Goal: Information Seeking & Learning: Learn about a topic

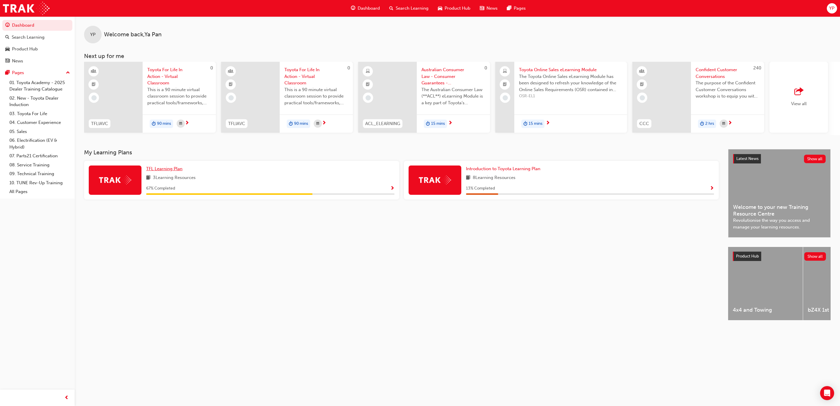
click at [164, 170] on span "TFL Learning Plan" at bounding box center [164, 168] width 36 height 5
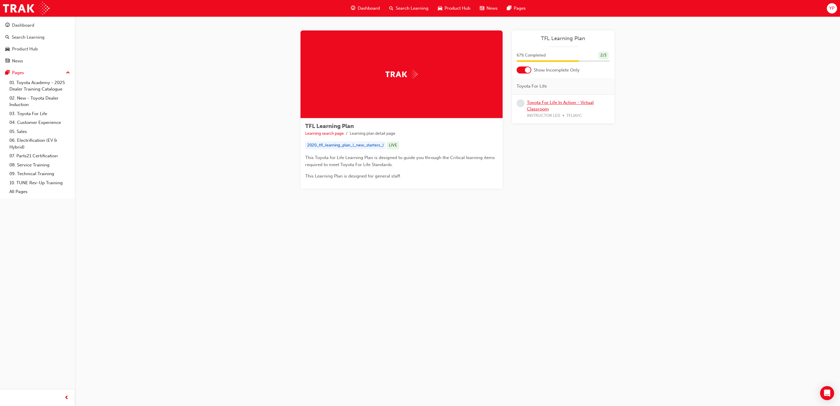
click at [549, 102] on link "Toyota For Life In Action - Virtual Classroom" at bounding box center [560, 106] width 67 height 12
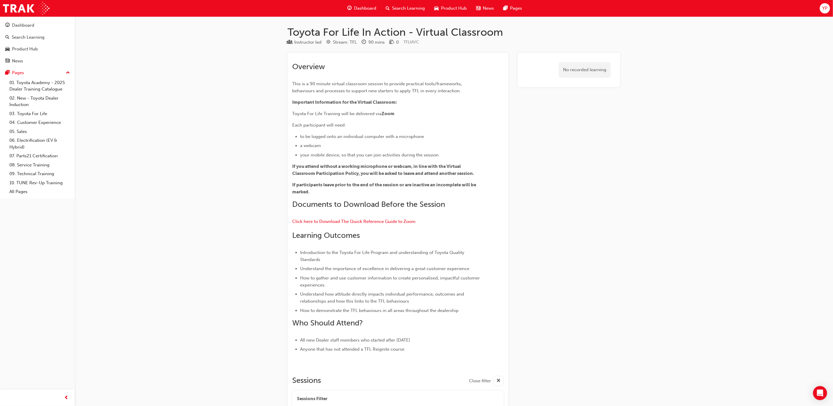
click at [394, 8] on span "Search Learning" at bounding box center [408, 8] width 33 height 7
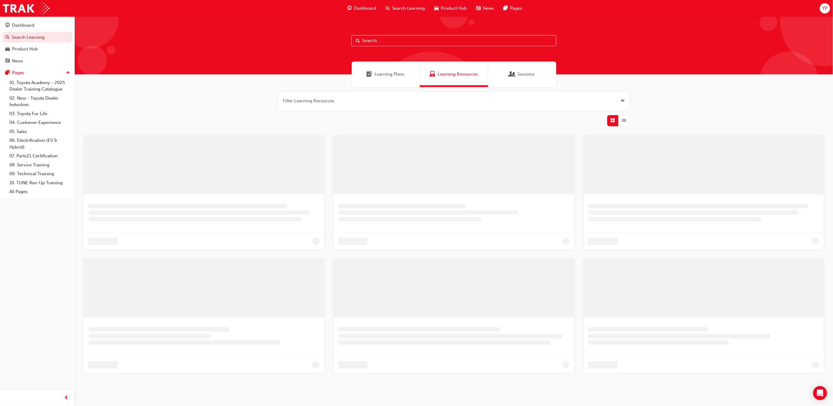
click at [354, 41] on input "text" at bounding box center [453, 40] width 205 height 11
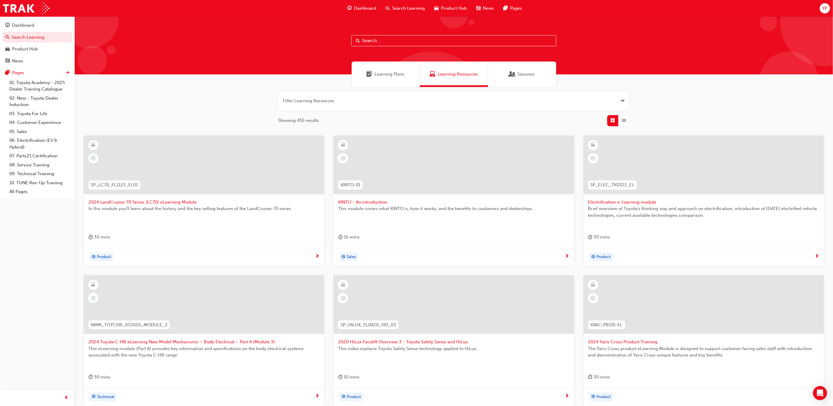
paste input "SPK9102"
type input "SPK9102"
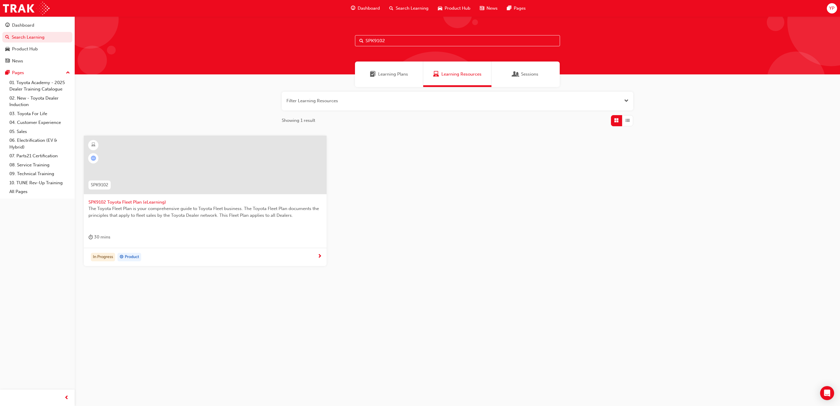
click at [175, 212] on span "The Toyota Fleet Plan is your comprehensive guide to Toyota Fleet business. The…" at bounding box center [204, 211] width 233 height 13
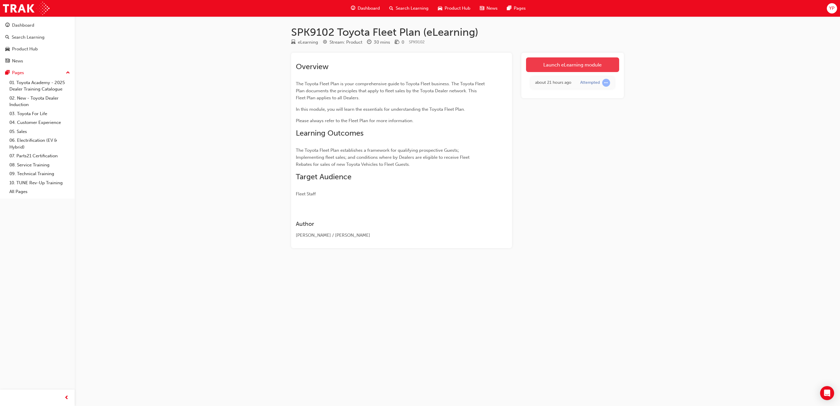
click at [583, 66] on link "Launch eLearning module" at bounding box center [572, 64] width 93 height 15
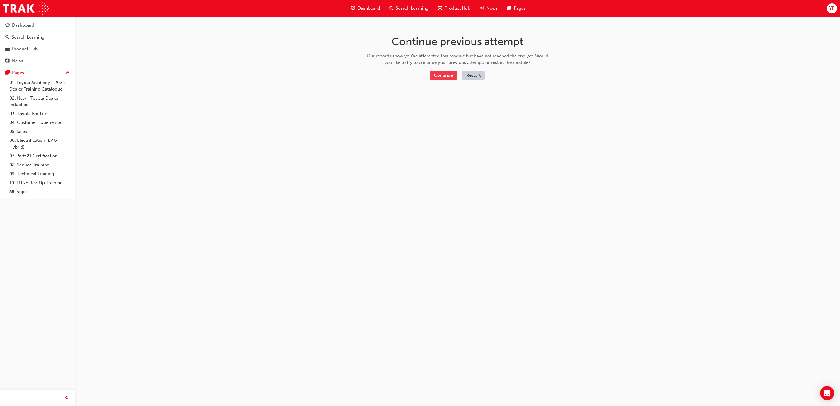
click at [449, 76] on button "Continue" at bounding box center [444, 76] width 28 height 10
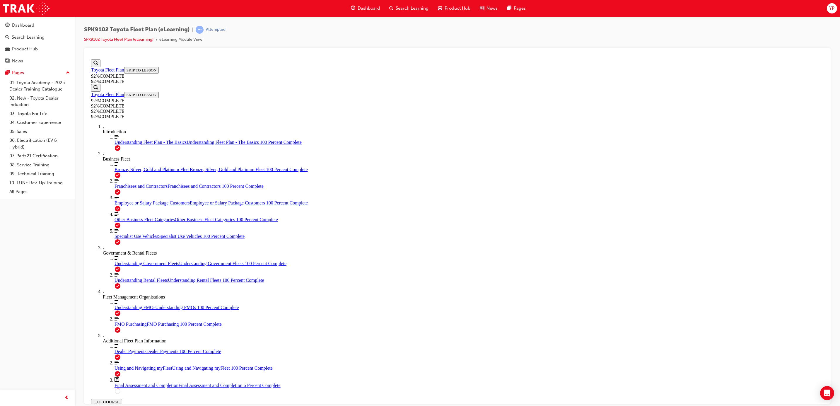
scroll to position [136, 0]
click at [119, 382] on span "Final Assessment and Completion" at bounding box center [147, 384] width 64 height 5
click at [129, 172] on span "Bronze, Silver, Gold and Platinum Fleet" at bounding box center [152, 169] width 75 height 5
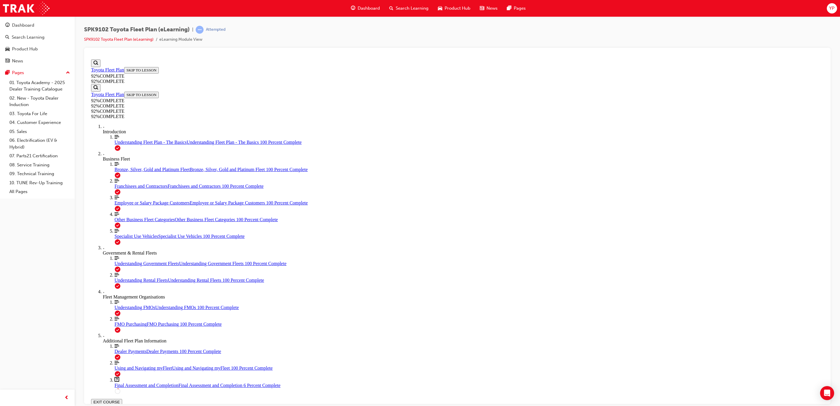
click at [122, 145] on div "Understanding Fleet Plan - The Basics Understanding Fleet Plan - The Basics 100…" at bounding box center [469, 141] width 709 height 5
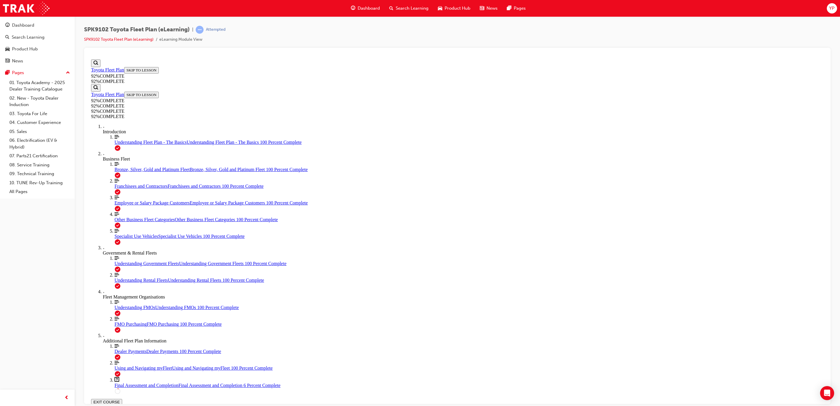
scroll to position [723, 0]
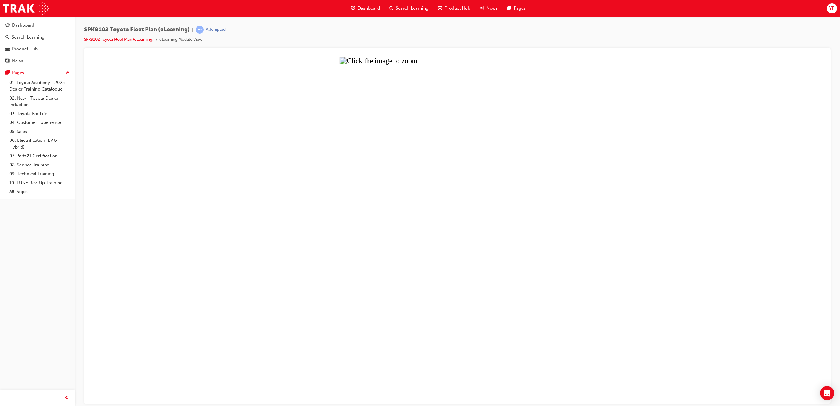
click at [413, 205] on button "Unzoom image" at bounding box center [457, 230] width 737 height 347
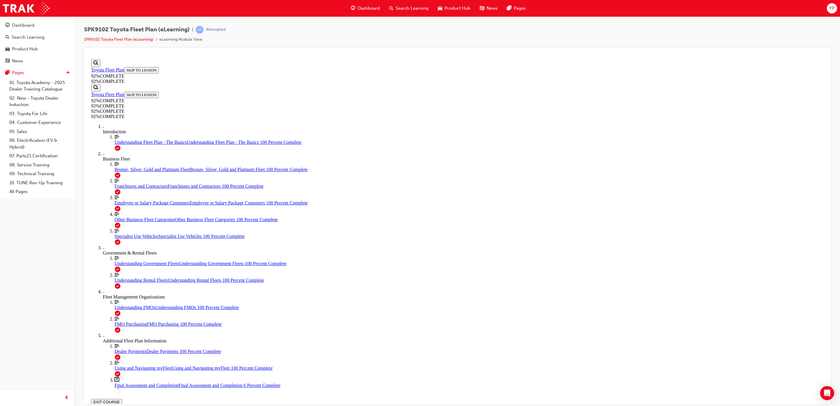
scroll to position [943, 0]
click at [122, 172] on span "Bronze, Silver, Gold and Platinum Fleet" at bounding box center [152, 169] width 75 height 5
click at [124, 382] on div "Final Assessment and Completion Final Assessment and Completion 6 Percent Compl…" at bounding box center [469, 384] width 709 height 5
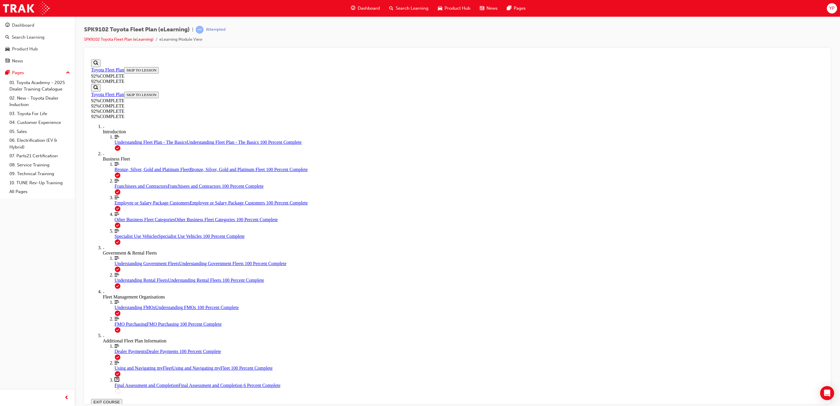
click at [91, 405] on icon "Lesson Content" at bounding box center [91, 405] width 0 height 0
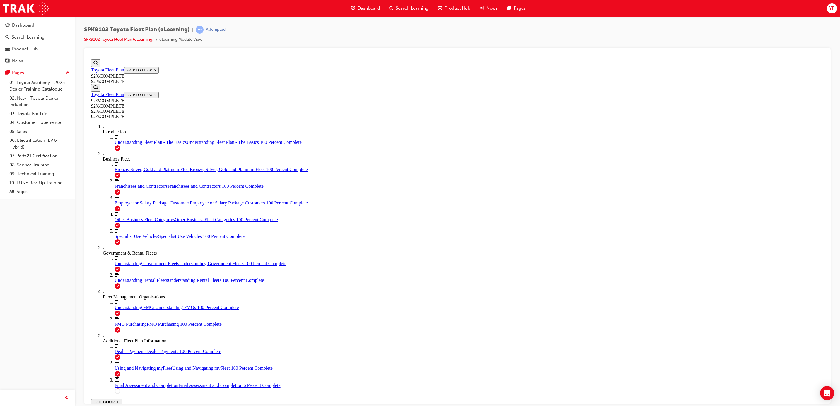
click at [41, 83] on link "01. Toyota Academy - 2025 Dealer Training Catalogue" at bounding box center [39, 86] width 65 height 16
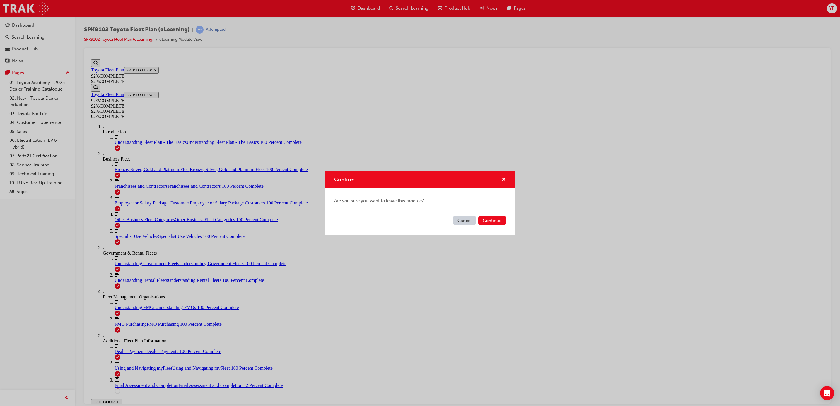
click at [465, 220] on button "Cancel" at bounding box center [464, 221] width 23 height 10
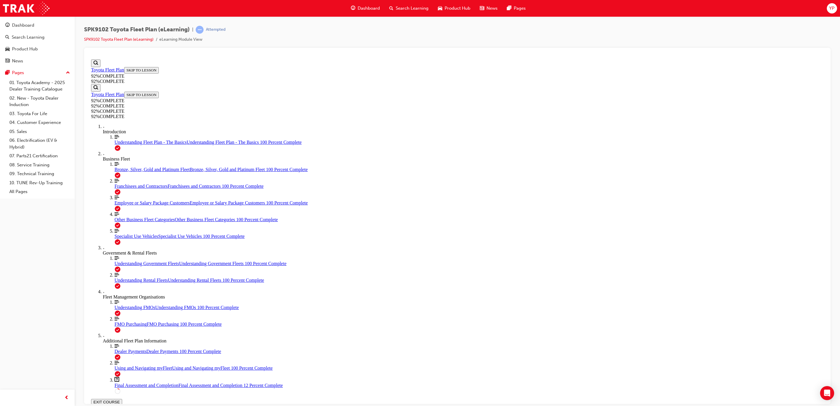
click at [127, 200] on div "Employee or Salary Package Customers Employee or Salary Package Customers 100 P…" at bounding box center [469, 202] width 709 height 5
click at [127, 217] on div "Other Business Fleet Categories Other Business Fleet Categories 100 Percent Com…" at bounding box center [469, 219] width 709 height 5
click at [123, 228] on link "Align left Three vertical lines aligned to the left Specialist Use Vehicles Spe…" at bounding box center [469, 233] width 709 height 11
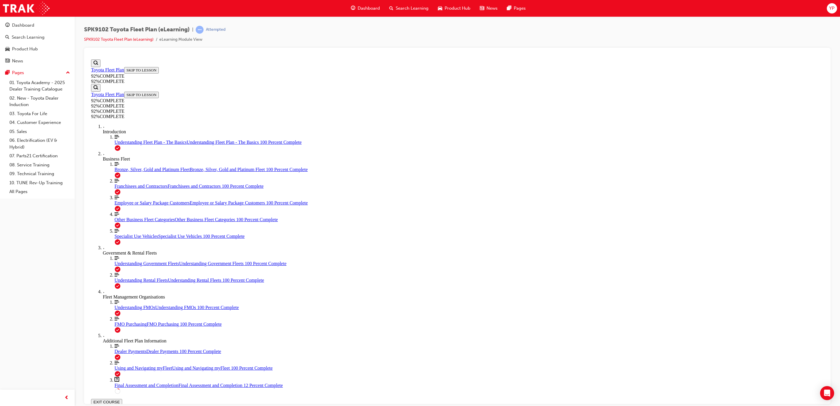
scroll to position [974, 0]
click at [126, 245] on div "More Filled caret pointing right Government & Rental Fleets" at bounding box center [463, 250] width 721 height 11
click at [119, 250] on div "Government & Rental Fleets" at bounding box center [463, 252] width 721 height 5
click at [121, 261] on div "Understanding Government Fleets Understanding Government Fleets 100 Percent Com…" at bounding box center [469, 263] width 709 height 5
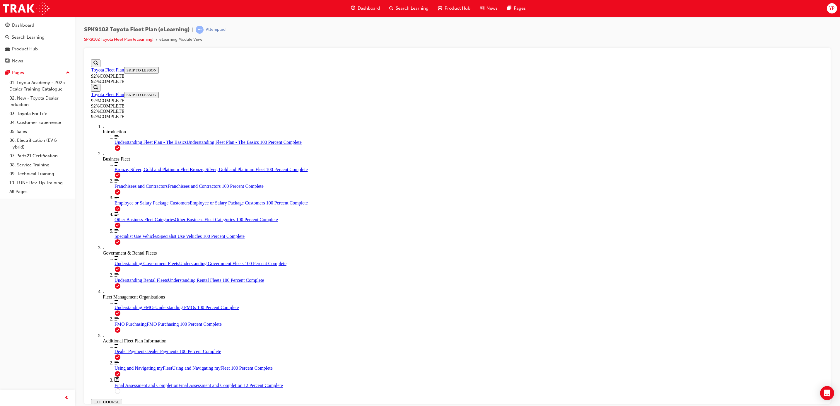
scroll to position [20, 0]
click at [124, 272] on link "Align left Three vertical lines aligned to the left Understanding Rental Fleets…" at bounding box center [469, 277] width 709 height 11
click at [115, 294] on div "Fleet Management Organisations" at bounding box center [463, 296] width 721 height 5
click at [117, 294] on div "Fleet Management Organisations" at bounding box center [463, 296] width 721 height 5
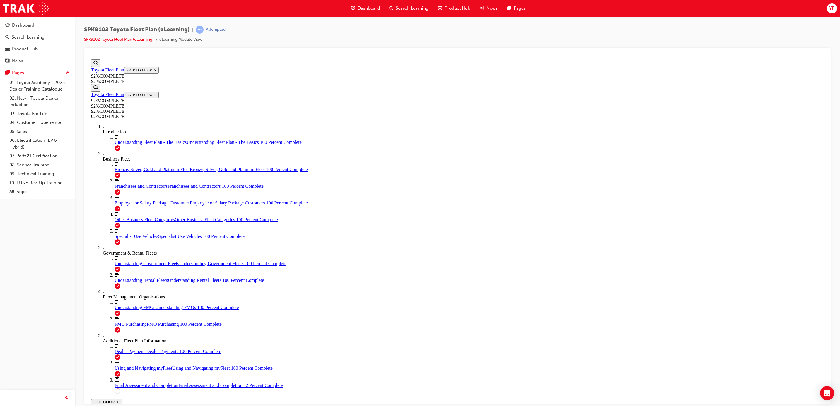
scroll to position [111, 0]
click at [119, 272] on link "Align left Three vertical lines aligned to the left Understanding Rental Fleets…" at bounding box center [469, 277] width 709 height 11
click at [118, 294] on div "Fleet Management Organisations" at bounding box center [463, 296] width 721 height 5
click at [119, 338] on div "Additional Fleet Plan Information" at bounding box center [463, 340] width 721 height 5
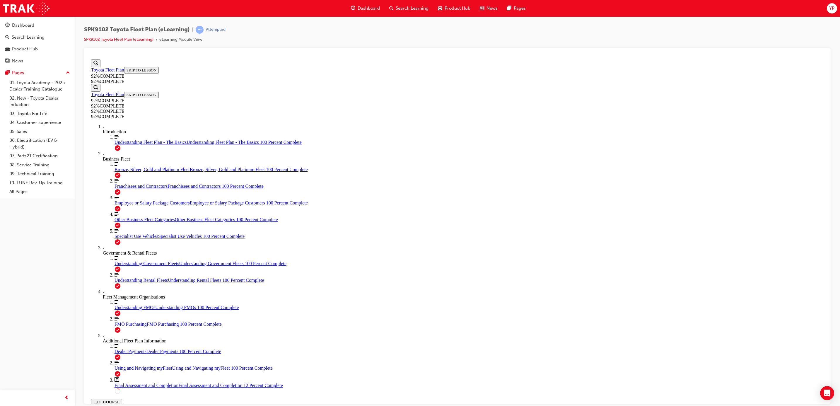
scroll to position [12, 0]
click at [123, 299] on div "More Filled caret pointing right Fleet Management Organisations" at bounding box center [463, 294] width 721 height 11
click at [121, 310] on link "Align left Three vertical lines aligned to the left Understanding FMOs Understa…" at bounding box center [469, 304] width 709 height 11
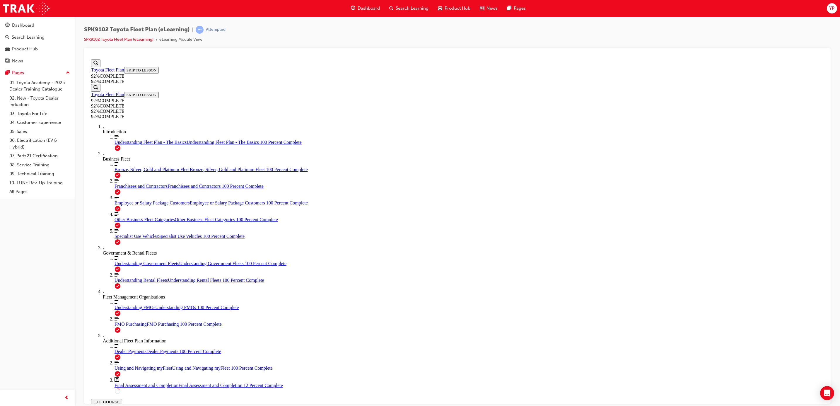
scroll to position [403, 0]
click at [121, 326] on span "FMO Purchasing" at bounding box center [131, 323] width 32 height 5
click at [126, 343] on div "Additional Fleet Plan Information" at bounding box center [463, 340] width 721 height 5
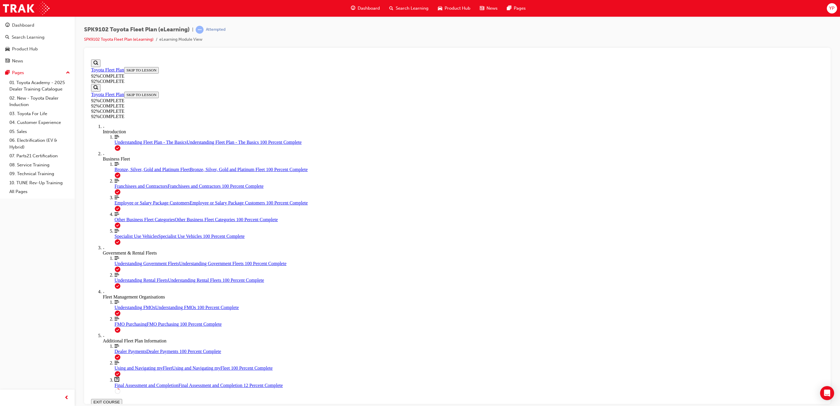
click at [115, 382] on span "Final Assessment and Completion" at bounding box center [147, 384] width 64 height 5
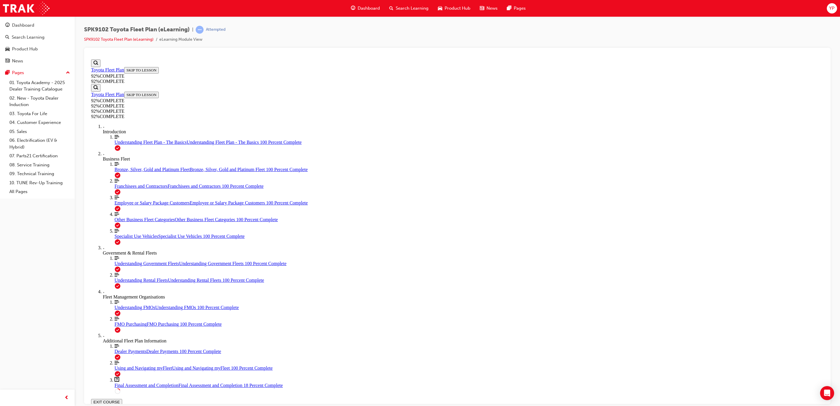
drag, startPoint x: 455, startPoint y: 193, endPoint x: 563, endPoint y: 195, distance: 108.4
drag, startPoint x: 452, startPoint y: 248, endPoint x: 551, endPoint y: 218, distance: 103.8
drag, startPoint x: 464, startPoint y: 242, endPoint x: 572, endPoint y: 242, distance: 108.4
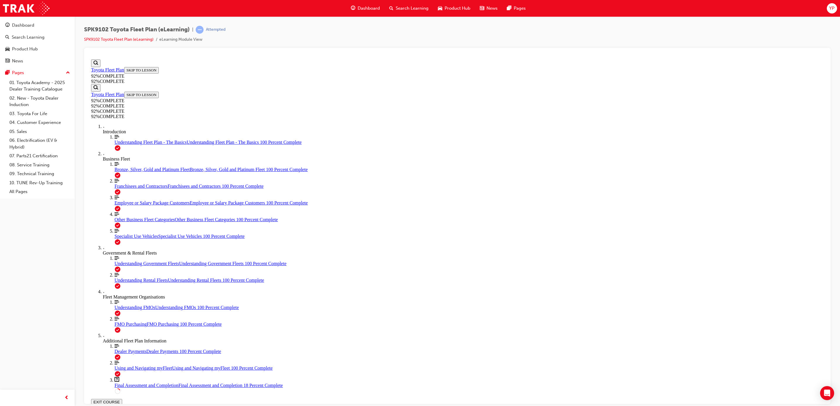
click at [115, 365] on span "Using and Navigating myFleet" at bounding box center [144, 367] width 58 height 5
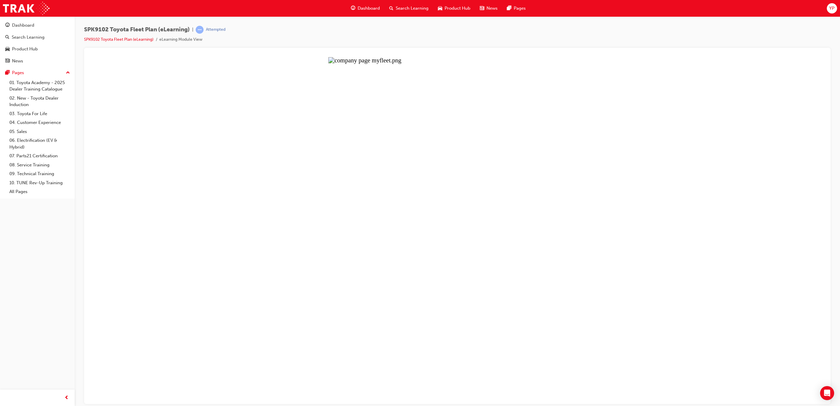
click at [432, 201] on button "Unzoom image" at bounding box center [457, 230] width 737 height 347
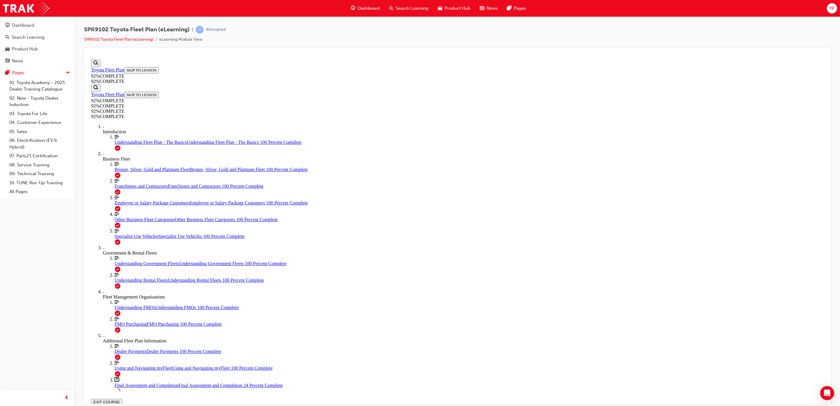
scroll to position [284, 0]
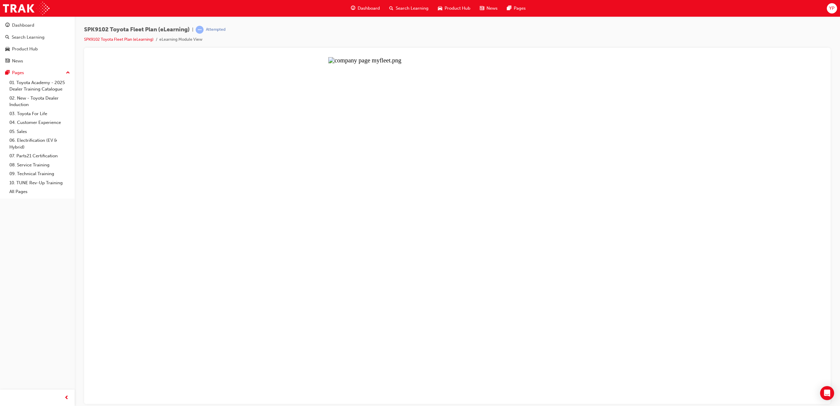
click at [452, 229] on button "Unzoom image" at bounding box center [457, 230] width 737 height 347
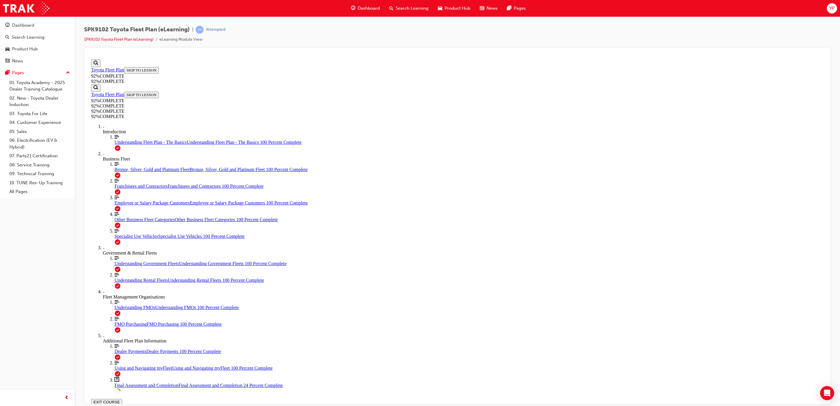
click at [115, 382] on span "Final Assessment and Completion" at bounding box center [147, 384] width 64 height 5
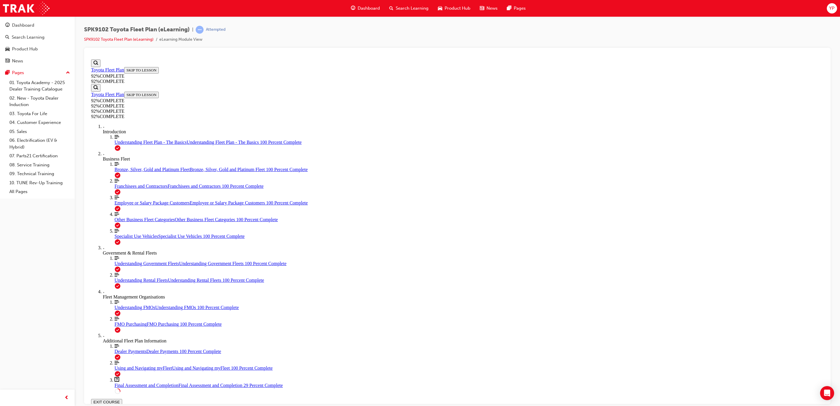
click at [126, 321] on span "FMO Purchasing" at bounding box center [131, 323] width 32 height 5
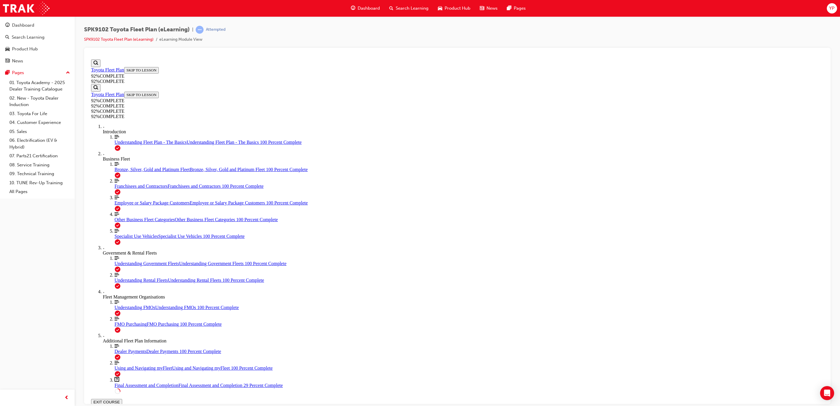
scroll to position [503, 0]
click at [123, 382] on div "Final Assessment and Completion Final Assessment and Completion 29 Percent Comp…" at bounding box center [469, 384] width 709 height 5
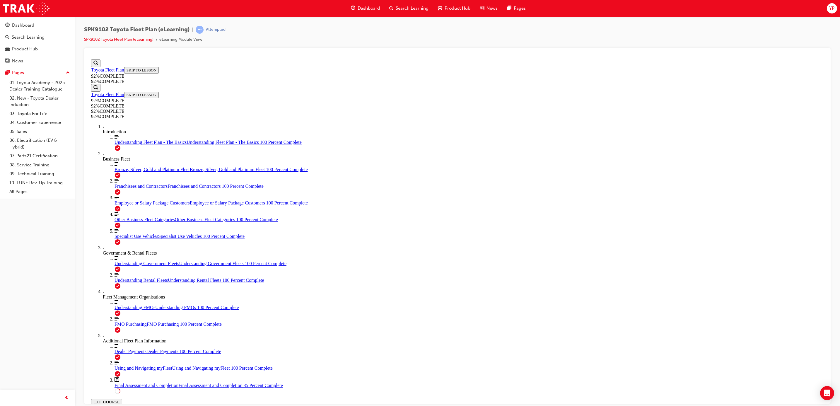
scroll to position [21, 0]
click at [116, 365] on div "Using and Navigating myFleet Using and Navigating myFleet 100 Percent Complete" at bounding box center [469, 367] width 709 height 5
click at [118, 349] on span "Dealer Payments" at bounding box center [131, 351] width 32 height 5
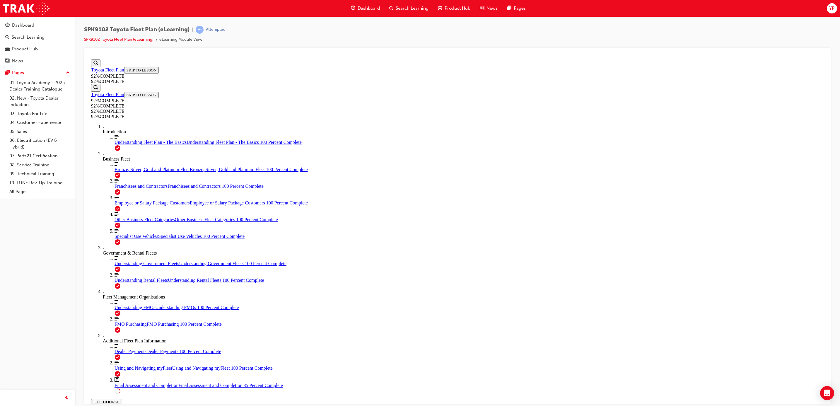
scroll to position [547, 0]
click at [125, 338] on div "Additional Fleet Plan Information" at bounding box center [463, 340] width 721 height 5
click at [127, 167] on div "Bronze, Silver, Gold and Platinum Fleet Bronze, Silver, Gold and Platinum Fleet…" at bounding box center [469, 169] width 709 height 5
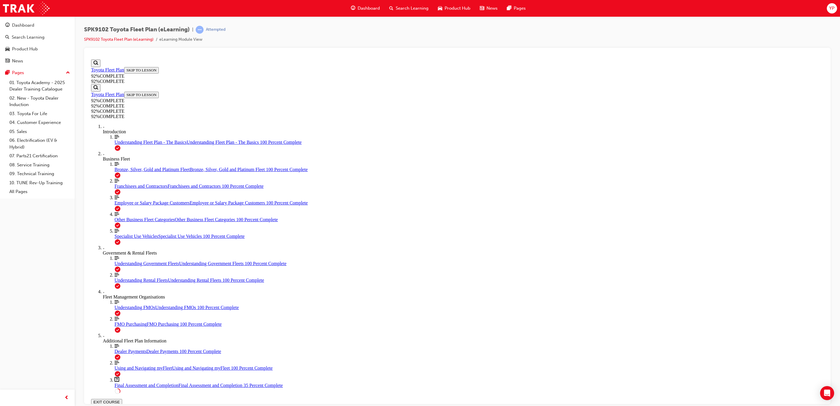
click at [119, 129] on div "Introduction" at bounding box center [463, 131] width 721 height 5
click at [109, 129] on div "Introduction" at bounding box center [463, 131] width 721 height 5
click at [115, 144] on span "Understanding Fleet Plan - The Basics" at bounding box center [151, 141] width 72 height 5
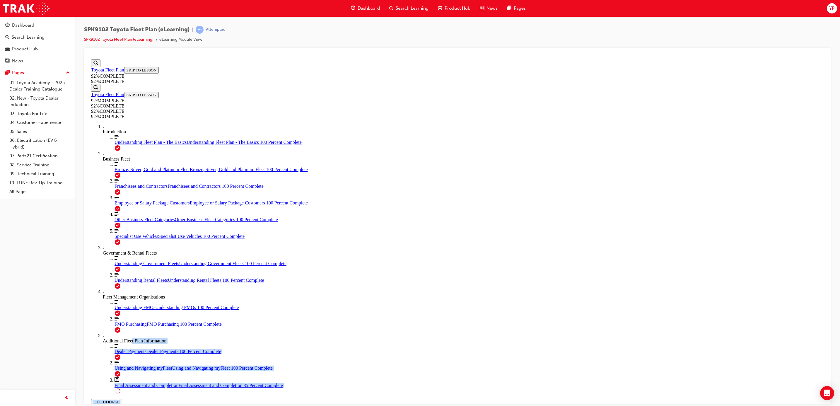
drag, startPoint x: 127, startPoint y: 378, endPoint x: 218, endPoint y: 367, distance: 92.0
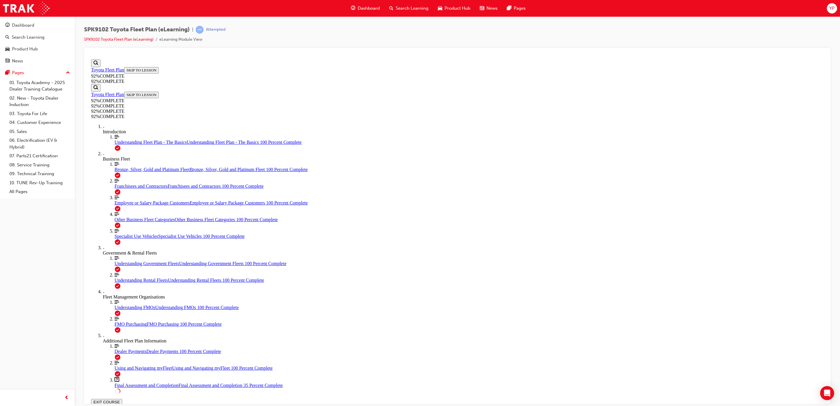
click at [122, 343] on div "Additional Fleet Plan Information" at bounding box center [463, 340] width 721 height 5
click at [130, 382] on div "Final Assessment and Completion Final Assessment and Completion 35 Percent Comp…" at bounding box center [469, 384] width 709 height 5
click at [127, 217] on span "Other Business Fleet Categories" at bounding box center [145, 219] width 60 height 5
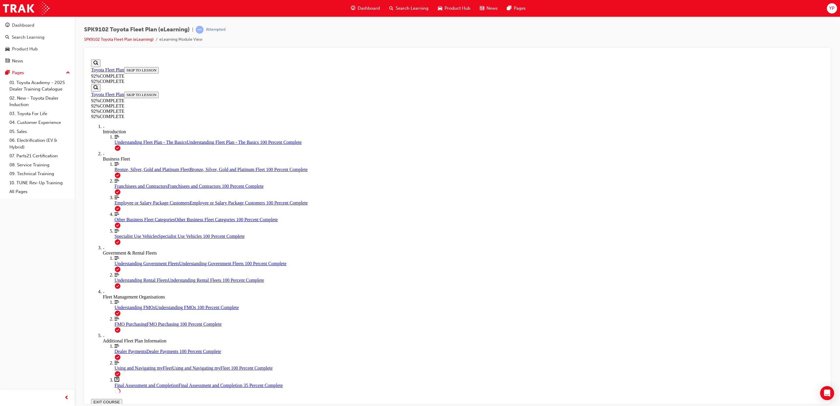
scroll to position [125, 0]
click at [123, 200] on div "Employee or Salary Package Customers Employee or Salary Package Customers 100 P…" at bounding box center [469, 202] width 709 height 5
drag, startPoint x: 553, startPoint y: 144, endPoint x: 575, endPoint y: 148, distance: 23.3
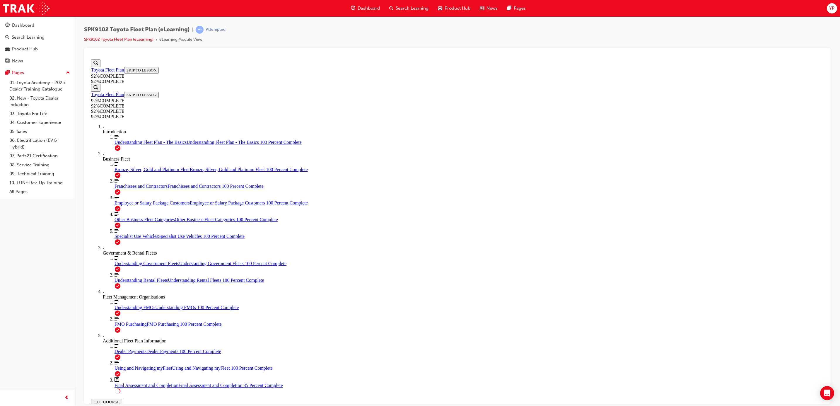
click at [122, 228] on link "Align left Three vertical lines aligned to the left Specialist Use Vehicles Spe…" at bounding box center [469, 233] width 709 height 11
click at [115, 250] on div "Government & Rental Fleets" at bounding box center [463, 252] width 721 height 5
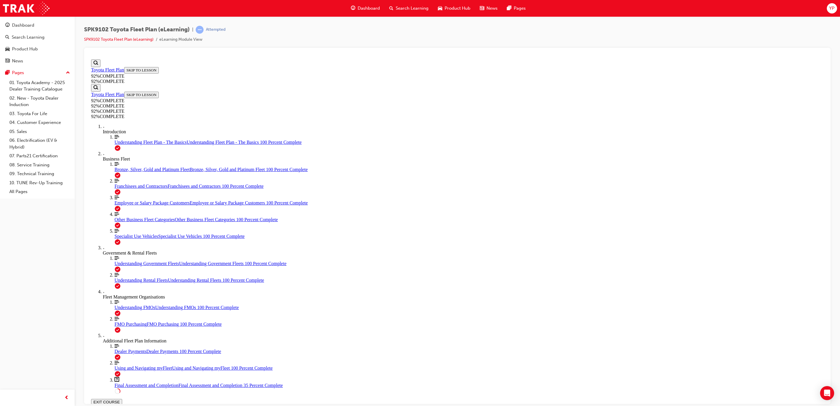
scroll to position [83, 0]
click at [119, 294] on div "Fleet Management Organisations" at bounding box center [463, 296] width 721 height 5
click at [121, 139] on span "Understanding Fleet Plan - The Basics" at bounding box center [151, 141] width 72 height 5
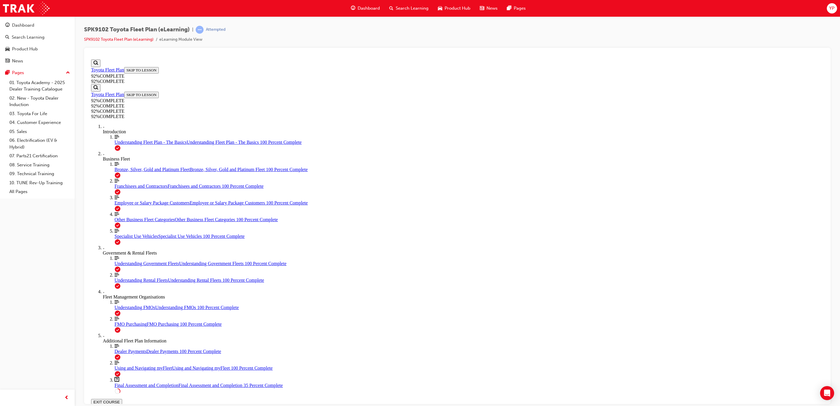
click at [115, 365] on span "Using and Navigating myFleet" at bounding box center [144, 367] width 58 height 5
click at [121, 145] on div "Understanding Fleet Plan - The Basics Understanding Fleet Plan - The Basics 100…" at bounding box center [469, 141] width 709 height 5
click at [121, 129] on div "Introduction" at bounding box center [463, 131] width 721 height 5
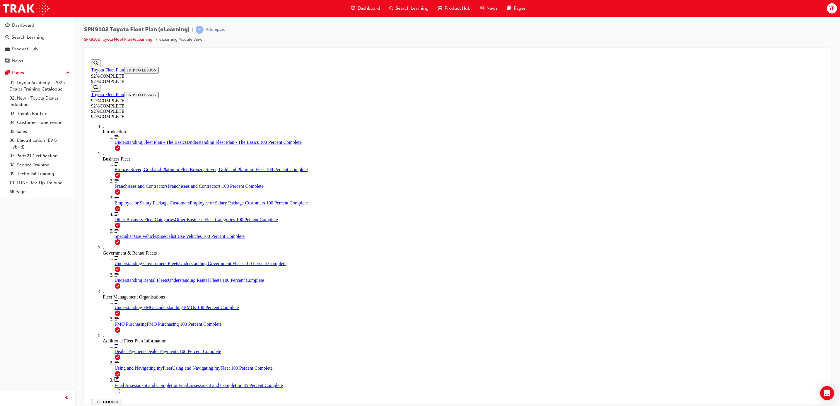
click at [121, 129] on div "Introduction" at bounding box center [463, 131] width 721 height 5
click at [117, 129] on div "More Filled caret pointing right Introduction" at bounding box center [463, 129] width 721 height 11
click at [116, 129] on div "Introduction" at bounding box center [463, 131] width 721 height 5
click at [125, 145] on div "Understanding Fleet Plan - The Basics Understanding Fleet Plan - The Basics 100…" at bounding box center [469, 141] width 709 height 5
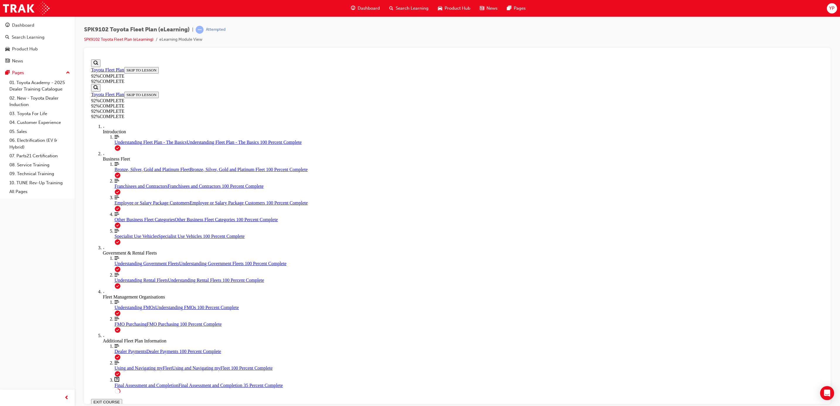
click at [118, 161] on div "Business Fleet" at bounding box center [463, 158] width 721 height 5
click at [117, 161] on div "Business Fleet" at bounding box center [463, 158] width 721 height 5
click at [122, 172] on span "Bronze, Silver, Gold and Platinum Fleet" at bounding box center [152, 169] width 75 height 5
click at [115, 172] on span "Bronze, Silver, Gold and Platinum Fleet" at bounding box center [152, 169] width 75 height 5
click at [117, 189] on link "Align left Three vertical lines aligned to the left Franchisees and Contractors…" at bounding box center [469, 183] width 709 height 11
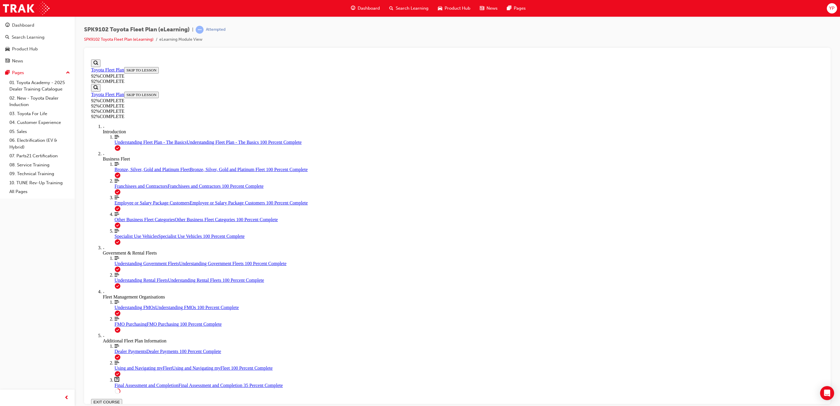
click at [127, 205] on div "Employee or Salary Package Customers Employee or Salary Package Customers 100 P…" at bounding box center [469, 202] width 709 height 5
click at [127, 222] on span "Other Business Fleet Categories" at bounding box center [145, 219] width 60 height 5
click at [127, 239] on link "Align left Three vertical lines aligned to the left Specialist Use Vehicles Spe…" at bounding box center [469, 233] width 709 height 11
click at [125, 255] on div "More Filled caret pointing right Government & Rental Fleets" at bounding box center [463, 250] width 721 height 11
click at [124, 250] on div "Government & Rental Fleets" at bounding box center [463, 252] width 721 height 5
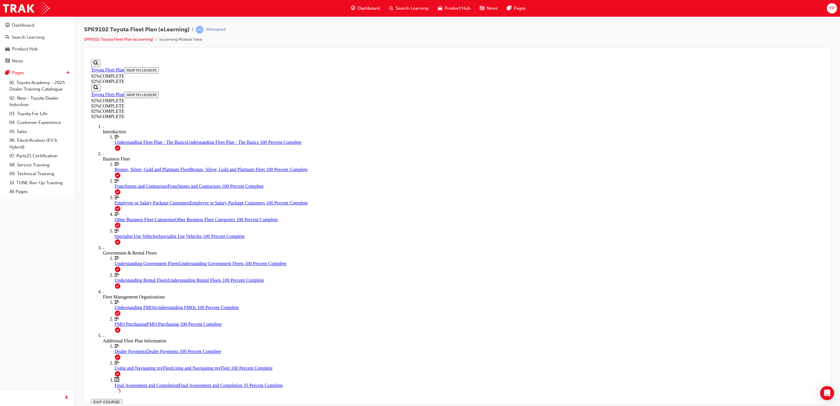
scroll to position [35, 0]
click at [115, 238] on span "Specialist Use Vehicles" at bounding box center [137, 235] width 44 height 5
click at [121, 255] on div "Government & Rental Fleets" at bounding box center [463, 252] width 721 height 5
click at [120, 266] on div "Understanding Government Fleets Understanding Government Fleets 100 Percent Com…" at bounding box center [469, 263] width 709 height 5
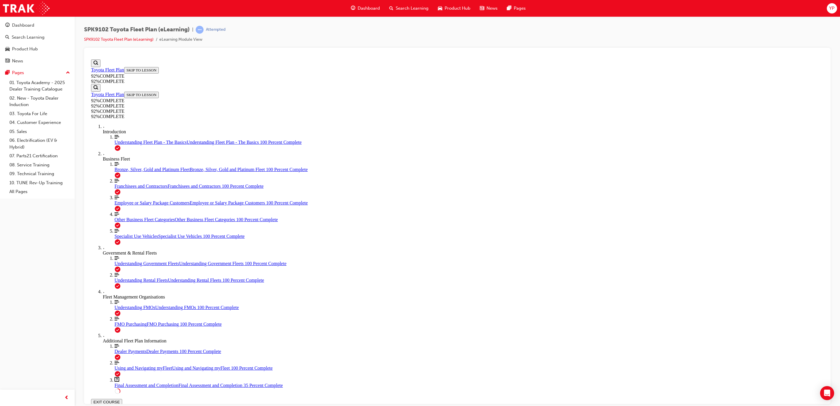
click at [123, 282] on span "Understanding Rental Fleets" at bounding box center [141, 279] width 53 height 5
click at [117, 299] on div "Fleet Management Organisations" at bounding box center [463, 296] width 721 height 5
click at [115, 310] on span "Understanding FMOs" at bounding box center [135, 307] width 41 height 5
click at [125, 326] on span "FMO Purchasing" at bounding box center [131, 323] width 32 height 5
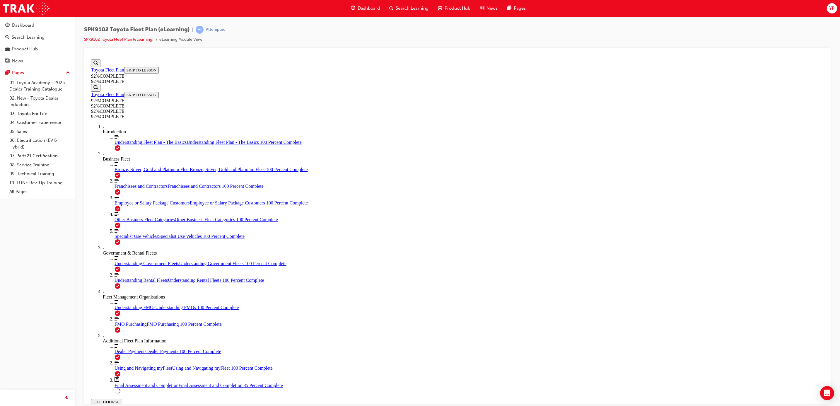
click at [122, 326] on span "FMO Purchasing" at bounding box center [131, 323] width 32 height 5
click at [123, 338] on div "Additional Fleet Plan Information" at bounding box center [463, 340] width 721 height 5
click at [119, 327] on link "Align left Three vertical lines aligned to the left FMO Purchasing FMO Purchasi…" at bounding box center [469, 321] width 709 height 11
click at [122, 326] on span "FMO Purchasing" at bounding box center [131, 323] width 32 height 5
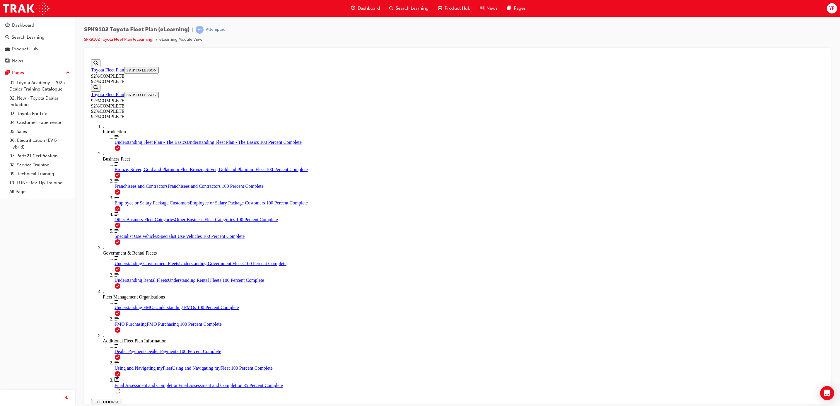
scroll to position [196, 0]
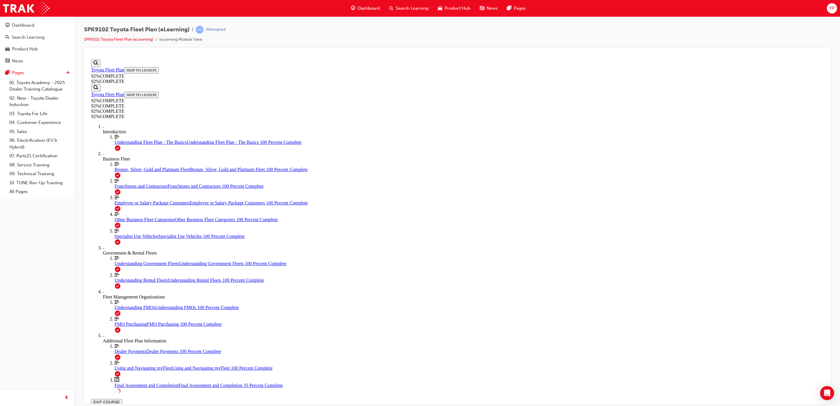
click at [117, 167] on span "Bronze, Silver, Gold and Platinum Fleet" at bounding box center [152, 169] width 75 height 5
click at [124, 145] on link "Align left Three vertical lines aligned to the left Understanding Fleet Plan - …" at bounding box center [469, 139] width 709 height 11
click at [112, 129] on div "Introduction" at bounding box center [463, 131] width 721 height 5
click at [118, 124] on div "More Filled caret pointing right Introduction" at bounding box center [463, 129] width 721 height 11
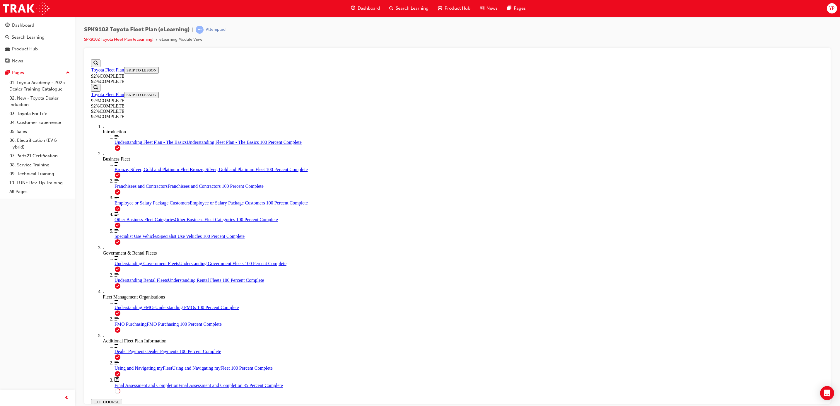
click at [119, 144] on span "Understanding Fleet Plan - The Basics" at bounding box center [151, 141] width 72 height 5
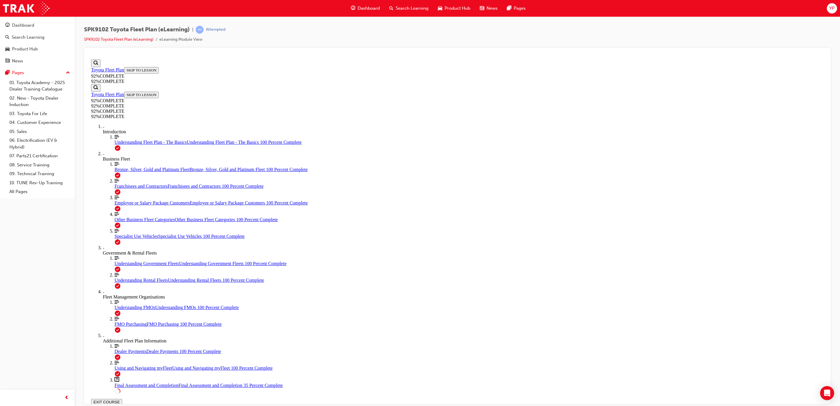
scroll to position [60, 0]
click at [118, 343] on div "Additional Fleet Plan Information" at bounding box center [463, 340] width 721 height 5
drag, startPoint x: 168, startPoint y: 326, endPoint x: 252, endPoint y: 462, distance: 160.0
click at [115, 382] on span "Final Assessment and Completion" at bounding box center [147, 384] width 64 height 5
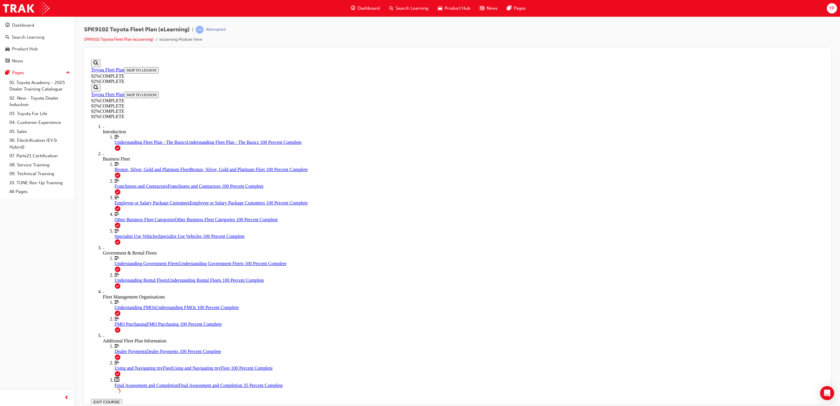
scroll to position [21, 0]
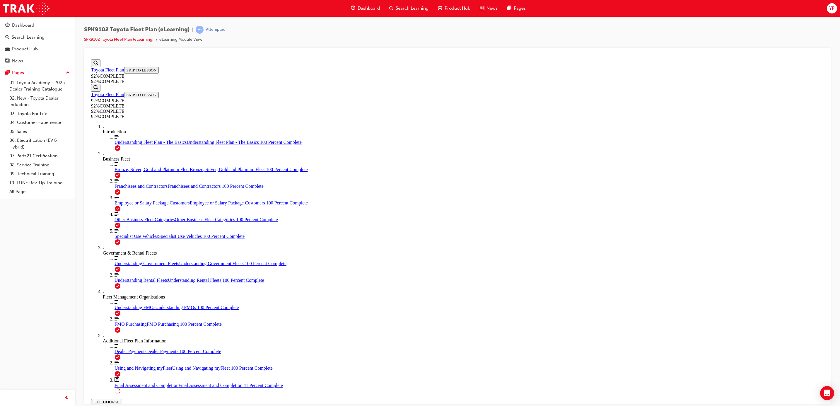
click at [125, 349] on span "Dealer Payments" at bounding box center [131, 351] width 32 height 5
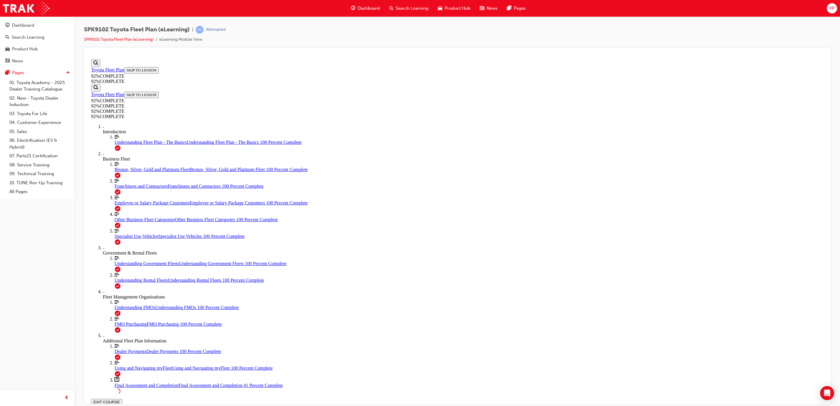
click at [121, 321] on span "FMO Purchasing" at bounding box center [131, 323] width 32 height 5
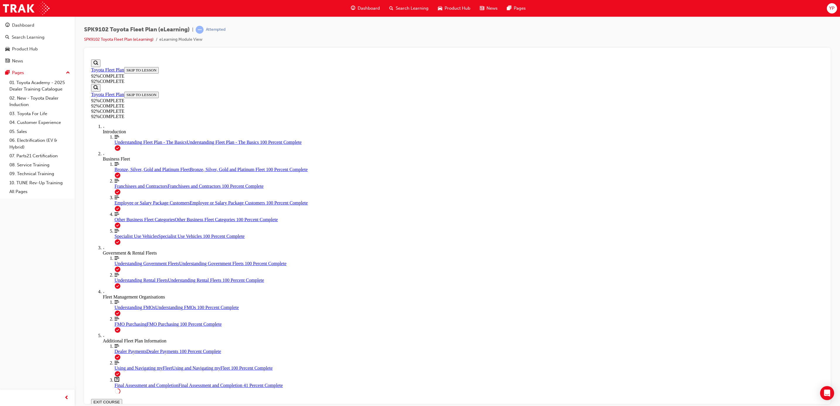
scroll to position [152, 0]
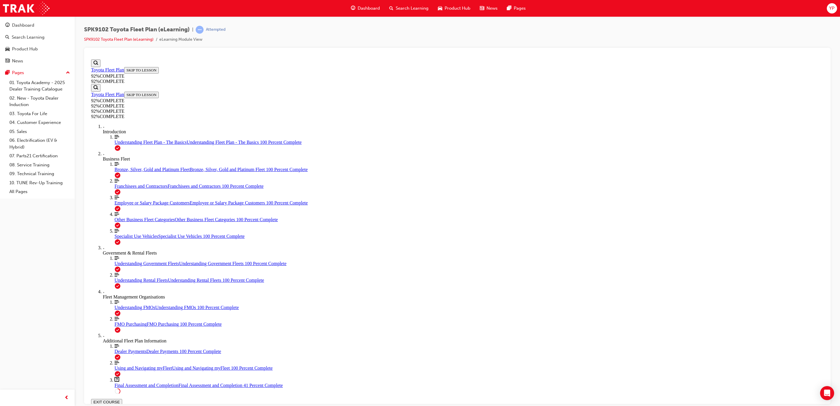
click at [105, 333] on div "More Filled caret pointing right Additional Fleet Plan Information" at bounding box center [463, 338] width 721 height 11
click at [129, 343] on div "Additional Fleet Plan Information" at bounding box center [463, 340] width 721 height 5
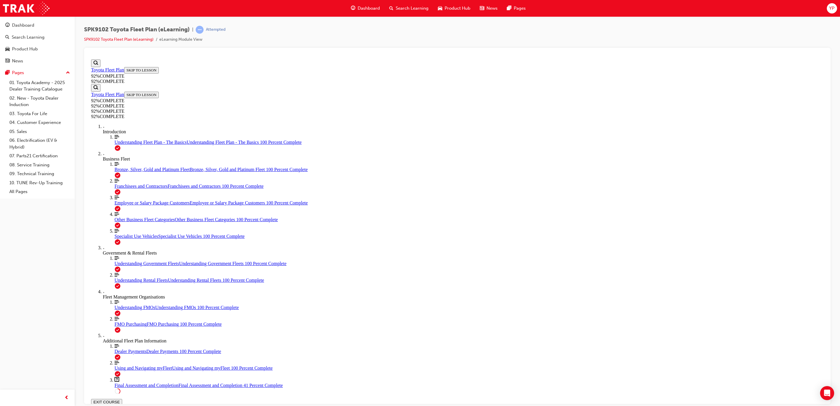
scroll to position [136, 0]
click at [125, 349] on span "Dealer Payments" at bounding box center [131, 351] width 32 height 5
click at [133, 382] on div "Final Assessment and Completion Final Assessment and Completion 41 Percent Comp…" at bounding box center [469, 384] width 709 height 5
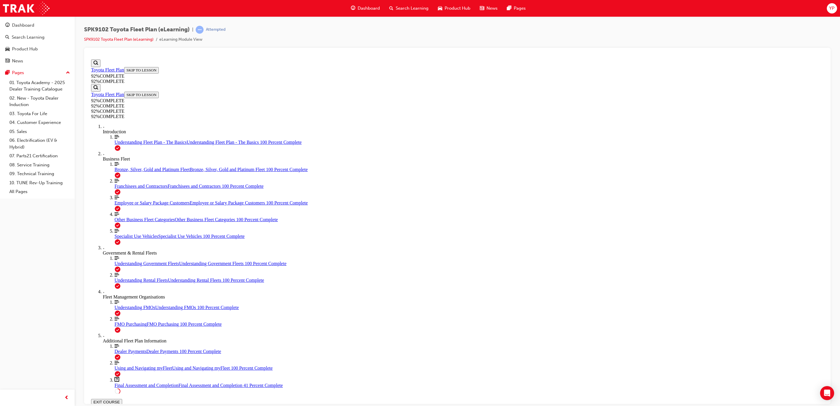
click at [129, 382] on span "Final Assessment and Completion" at bounding box center [147, 384] width 64 height 5
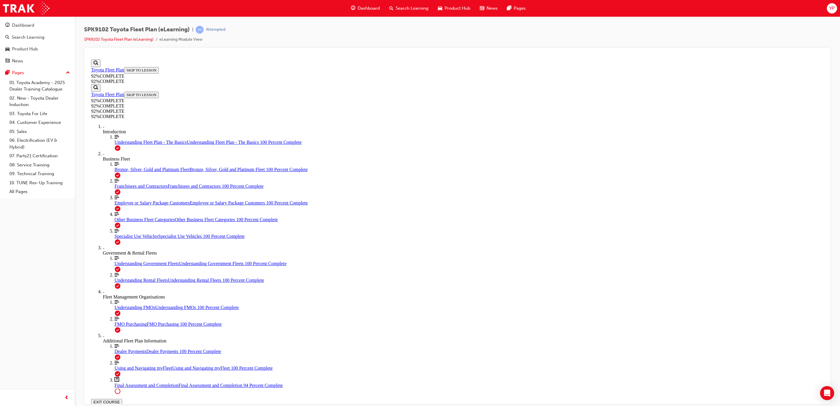
click at [119, 365] on div "Using and Navigating myFleet Using and Navigating myFleet 100 Percent Complete" at bounding box center [469, 367] width 709 height 5
click at [123, 349] on span "Dealer Payments" at bounding box center [131, 351] width 32 height 5
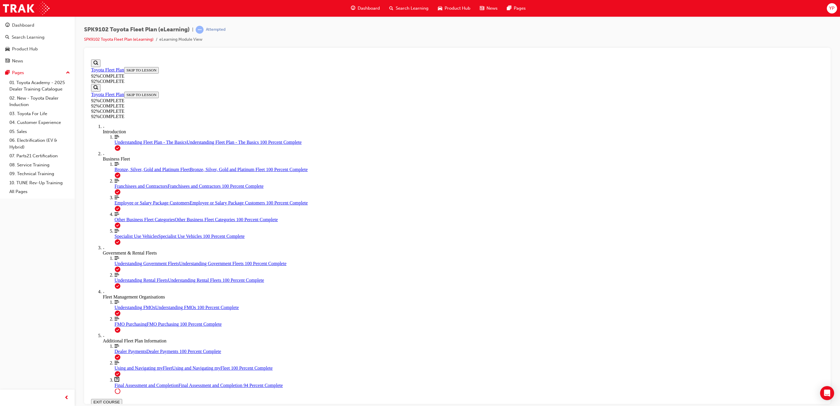
scroll to position [387, 0]
click at [122, 338] on div "Additional Fleet Plan Information" at bounding box center [463, 340] width 721 height 5
click at [127, 310] on span "Understanding FMOs" at bounding box center [135, 307] width 41 height 5
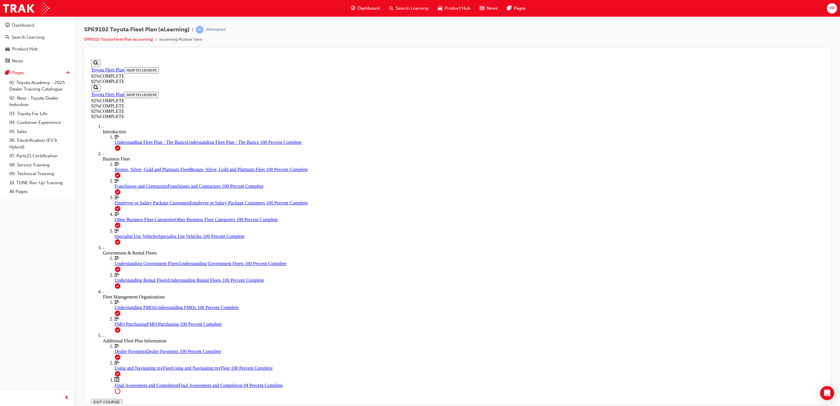
click at [113, 299] on div "Fleet Management Organisations" at bounding box center [463, 296] width 721 height 5
click at [115, 266] on div "Understanding Government Fleets Understanding Government Fleets 100 Percent Com…" at bounding box center [469, 263] width 709 height 5
click at [130, 266] on span "Understanding Government Fleets" at bounding box center [147, 263] width 64 height 5
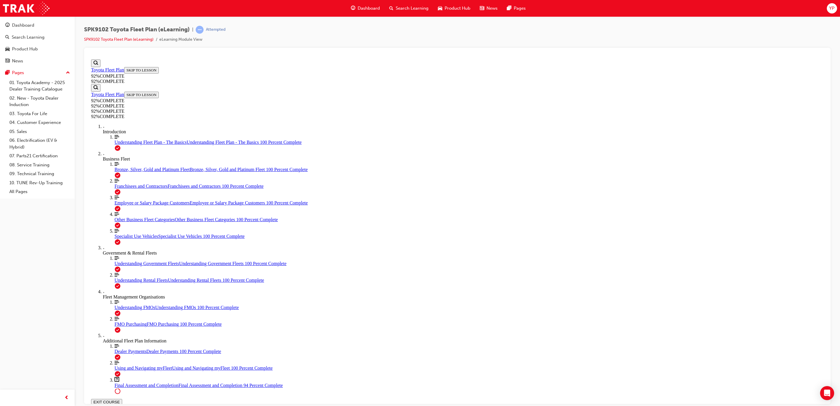
scroll to position [1558, 0]
click at [119, 266] on div "Understanding Government Fleets Understanding Government Fleets 100 Percent Com…" at bounding box center [469, 263] width 709 height 5
click at [126, 205] on div "Employee or Salary Package Customers Employee or Salary Package Customers 100 P…" at bounding box center [469, 202] width 709 height 5
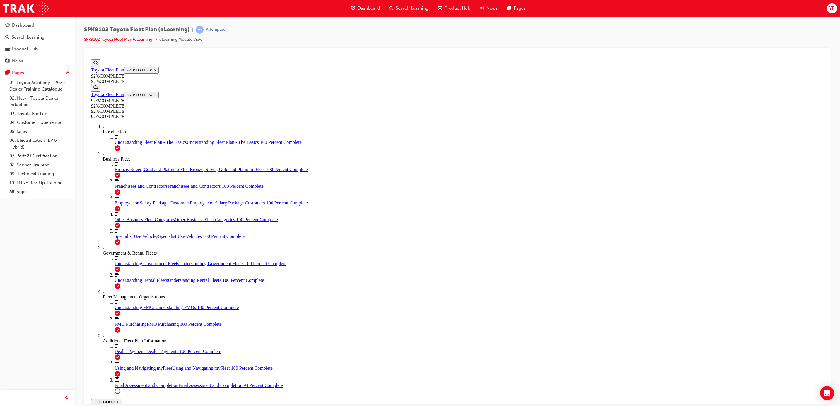
click at [121, 188] on span "Franchisees and Contractors" at bounding box center [141, 185] width 53 height 5
click at [120, 172] on span "Bronze, Silver, Gold and Platinum Fleet" at bounding box center [152, 169] width 75 height 5
click at [120, 161] on div "Business Fleet" at bounding box center [463, 158] width 721 height 5
click at [122, 140] on div "Understanding Fleet Plan - The Basics Understanding Fleet Plan - The Basics 100…" at bounding box center [469, 141] width 709 height 5
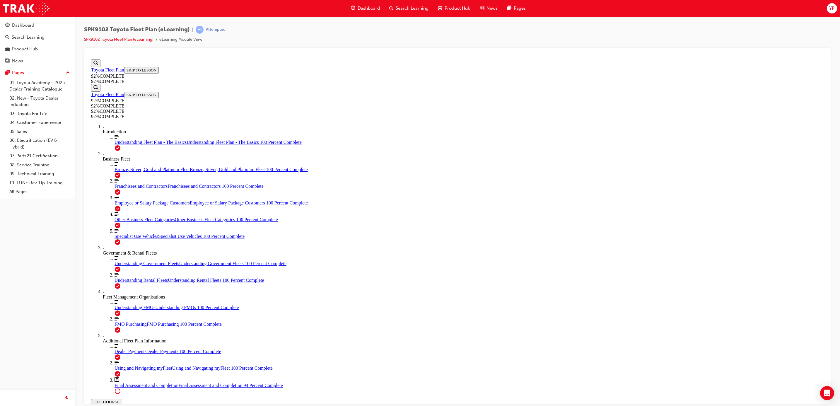
click at [115, 141] on div "Understanding Fleet Plan - The Basics Understanding Fleet Plan - The Basics 100…" at bounding box center [469, 141] width 709 height 5
click at [109, 161] on div "Business Fleet" at bounding box center [463, 158] width 721 height 5
click at [119, 172] on div "Bronze, Silver, Gold and Platinum Fleet Bronze, Silver, Gold and Platinum Fleet…" at bounding box center [469, 169] width 709 height 5
click at [125, 214] on ol "Align left Three vertical lines aligned to the left Bronze, Silver, Gold and Pl…" at bounding box center [463, 202] width 721 height 83
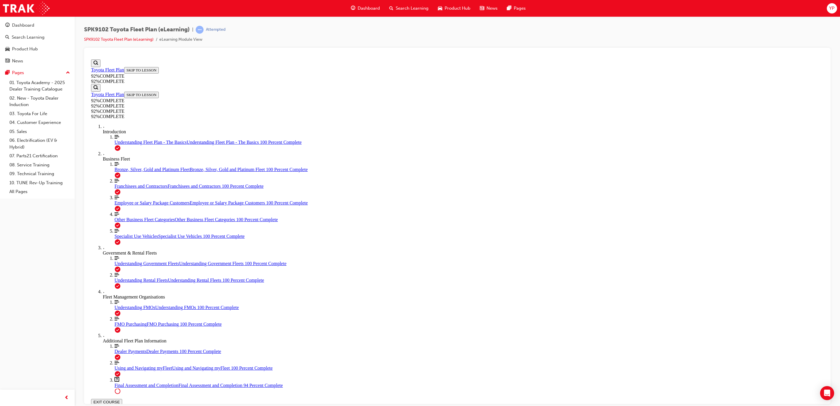
click at [122, 188] on span "Franchisees and Contractors" at bounding box center [141, 185] width 53 height 5
click at [128, 205] on div "Employee or Salary Package Customers Employee or Salary Package Customers 100 P…" at bounding box center [469, 202] width 709 height 5
click at [137, 222] on span "Other Business Fleet Categories" at bounding box center [145, 219] width 60 height 5
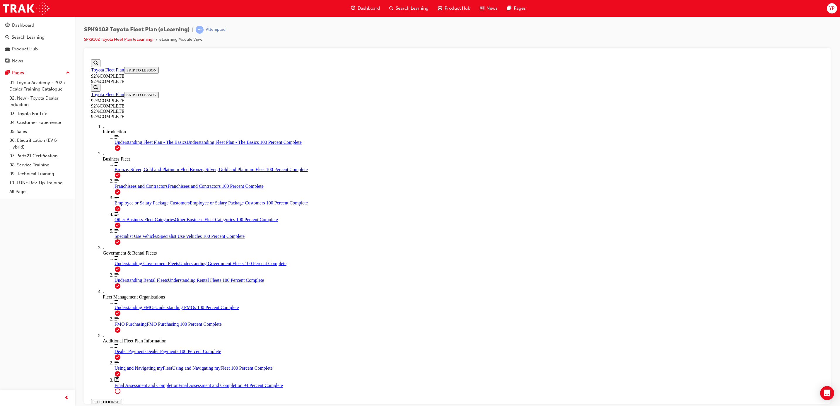
scroll to position [125, 0]
click at [126, 239] on link "Align left Three vertical lines aligned to the left Specialist Use Vehicles Spe…" at bounding box center [469, 233] width 709 height 11
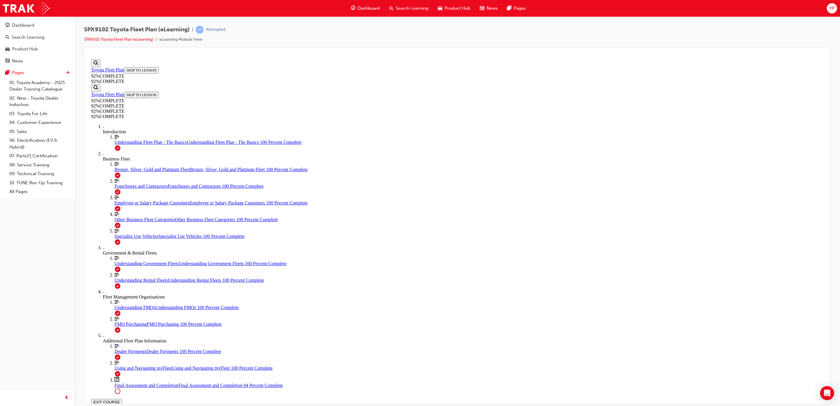
click at [125, 239] on div "Specialist Use Vehicles Specialist Use Vehicles 100 Percent Complete" at bounding box center [469, 235] width 709 height 5
click at [127, 255] on div "Government & Rental Fleets" at bounding box center [463, 252] width 721 height 5
click at [129, 266] on div "Understanding Government Fleets Understanding Government Fleets 100 Percent Com…" at bounding box center [469, 263] width 709 height 5
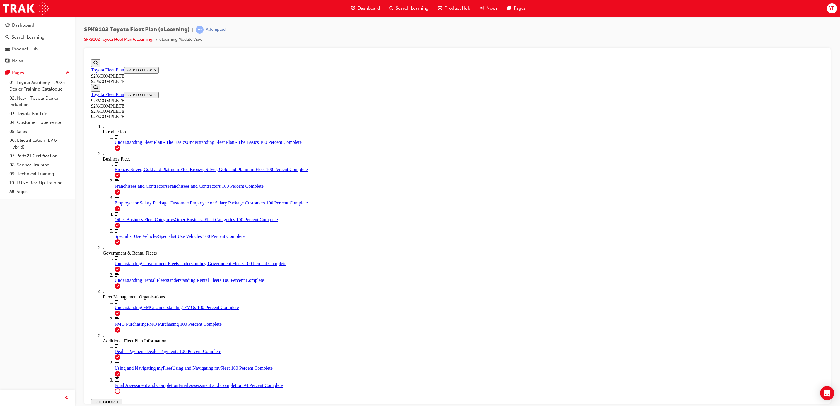
click at [128, 282] on span "Understanding Rental Fleets" at bounding box center [141, 279] width 53 height 5
click at [111, 299] on div "Fleet Management Organisations" at bounding box center [463, 296] width 721 height 5
click at [112, 299] on div "More Filled caret pointing right Fleet Management Organisations" at bounding box center [463, 294] width 721 height 11
click at [109, 299] on div "Fleet Management Organisations" at bounding box center [463, 296] width 721 height 5
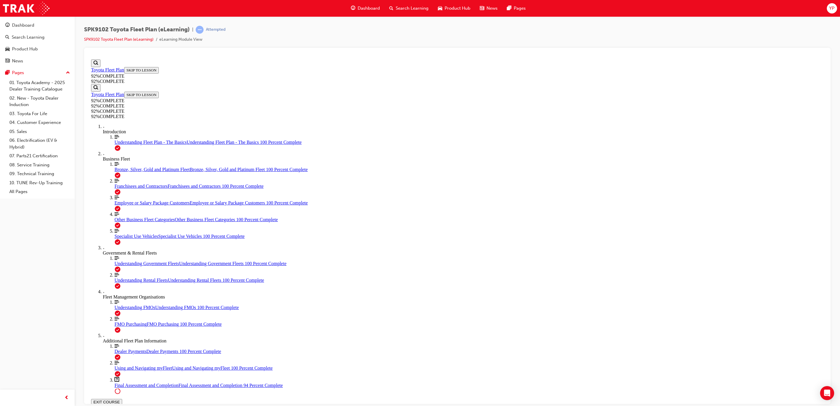
scroll to position [60, 0]
click at [117, 310] on span "Understanding FMOs" at bounding box center [135, 307] width 41 height 5
click at [117, 326] on span "FMO Purchasing" at bounding box center [131, 323] width 32 height 5
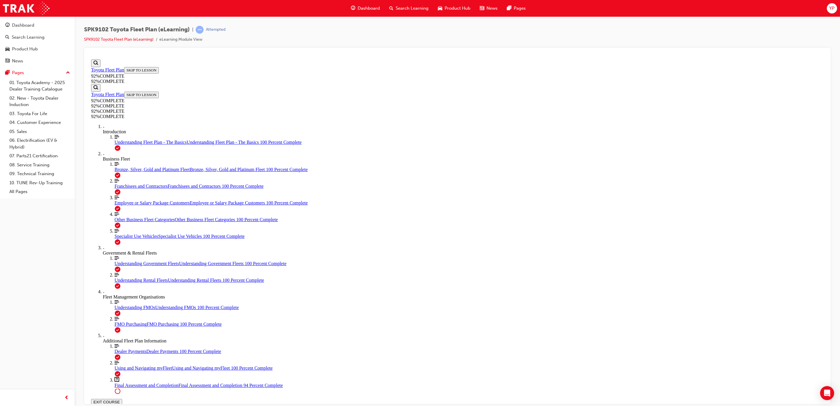
click at [115, 310] on span "Understanding FMOs" at bounding box center [135, 307] width 41 height 5
click at [132, 310] on span "Understanding FMOs" at bounding box center [135, 307] width 41 height 5
click at [127, 327] on link "Align left Three vertical lines aligned to the left FMO Purchasing FMO Purchasi…" at bounding box center [469, 321] width 709 height 11
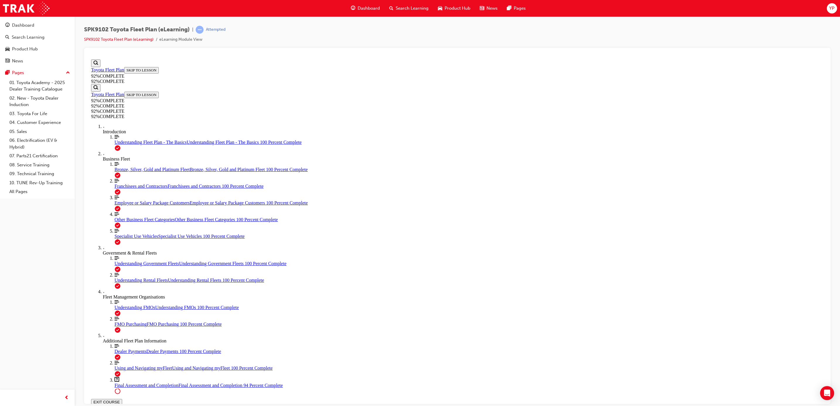
click at [122, 343] on div "Additional Fleet Plan Information" at bounding box center [463, 340] width 721 height 5
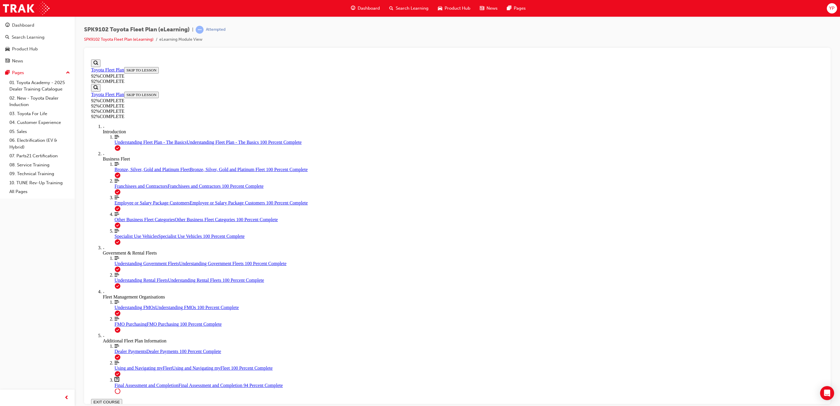
scroll to position [136, 0]
click at [125, 321] on span "FMO Purchasing" at bounding box center [131, 323] width 32 height 5
click at [125, 338] on div "Additional Fleet Plan Information" at bounding box center [463, 340] width 721 height 5
click at [123, 343] on div "Additional Fleet Plan Information" at bounding box center [463, 340] width 721 height 5
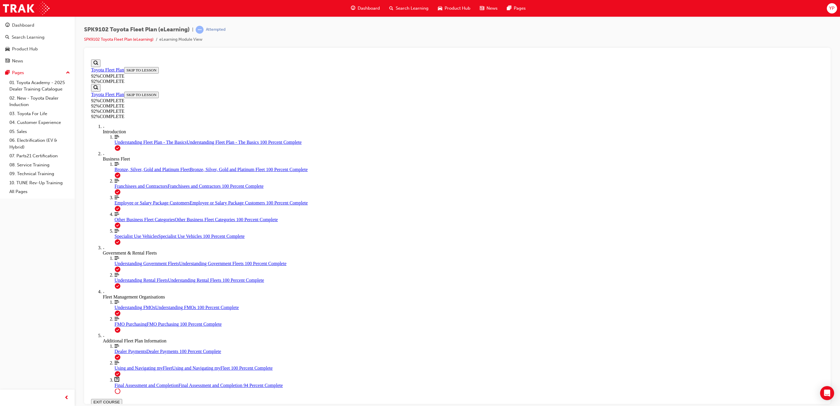
scroll to position [136, 0]
click at [118, 343] on link "Align left Three vertical lines aligned to the left Dealer Payments Dealer Paym…" at bounding box center [469, 348] width 709 height 11
click at [128, 365] on div "Using and Navigating myFleet Using and Navigating myFleet 100 Percent Complete" at bounding box center [469, 367] width 709 height 5
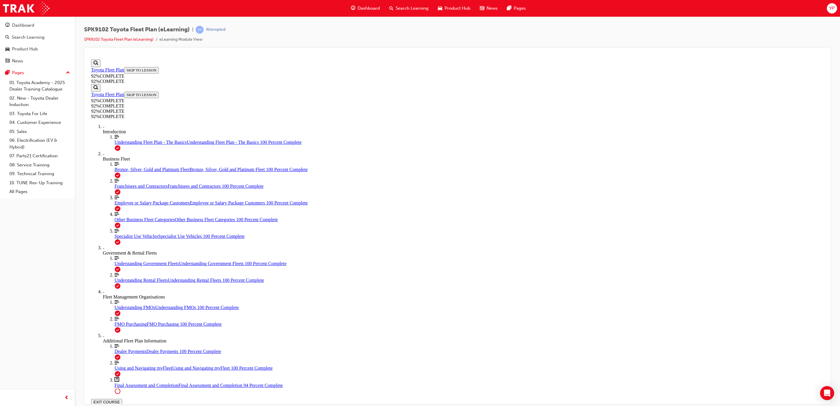
click at [115, 382] on span "Final Assessment and Completion" at bounding box center [147, 384] width 64 height 5
click at [116, 233] on span "Specialist Use Vehicles" at bounding box center [137, 235] width 44 height 5
click at [122, 129] on div "Introduction" at bounding box center [463, 131] width 721 height 5
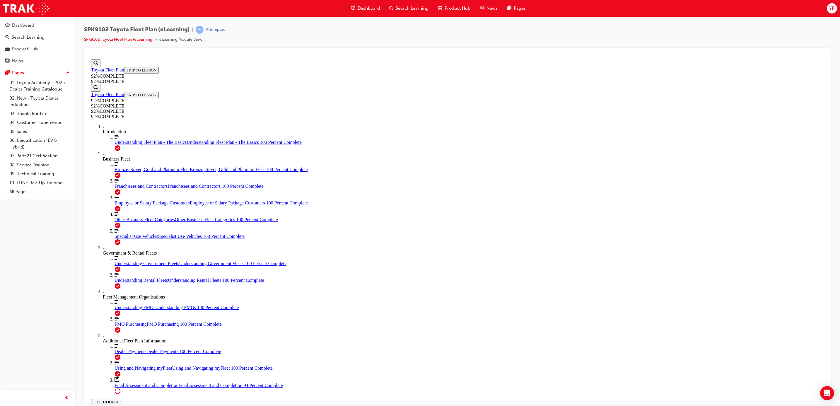
click at [98, 61] on icon "Show Search Bar" at bounding box center [95, 62] width 5 height 4
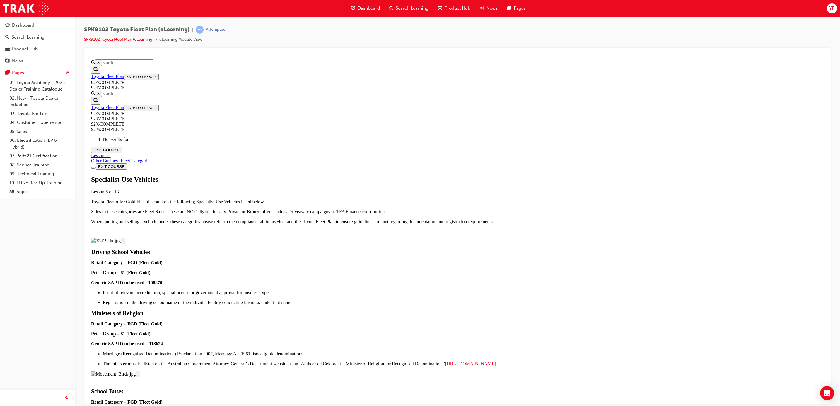
click at [136, 66] on input "Search" at bounding box center [128, 62] width 52 height 6
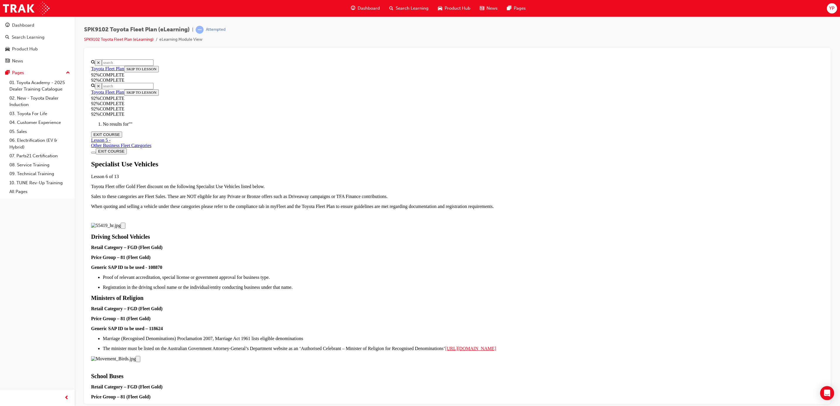
type input "T"
type input "TM"
type input "TMC"
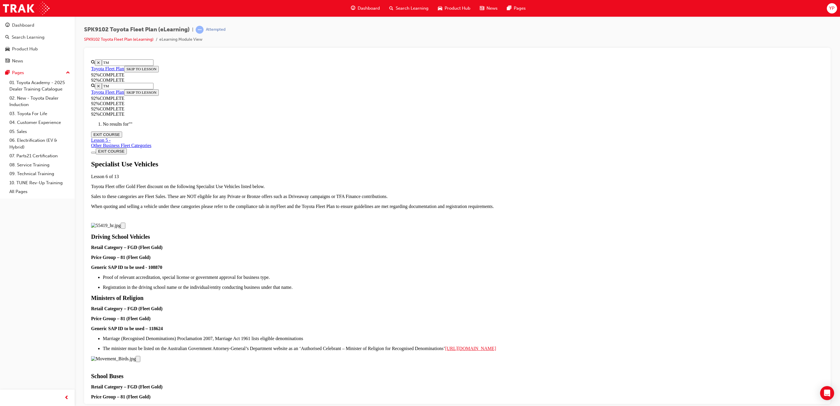
type input "TMC"
type input "TMCA"
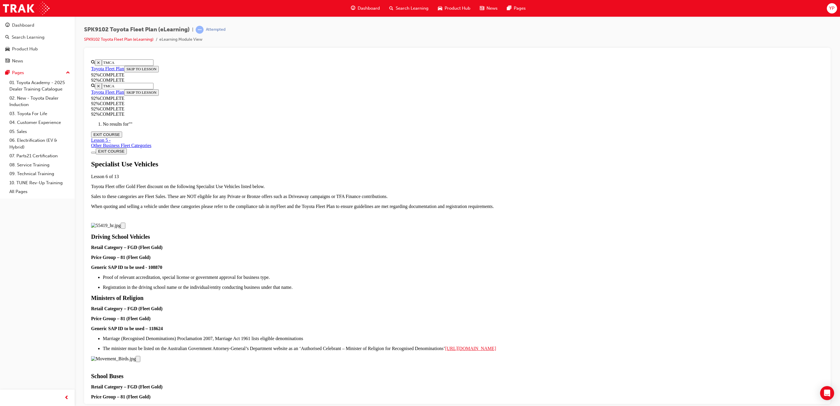
type input "TMCA A"
type input "TMCA AP"
type input "TMCA APP"
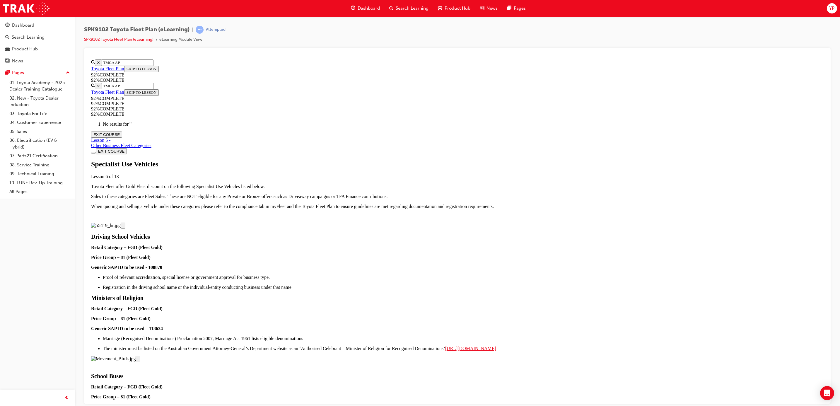
type input "TMCA APP"
type input "TMCA APPR"
type input "TMCA APPRO"
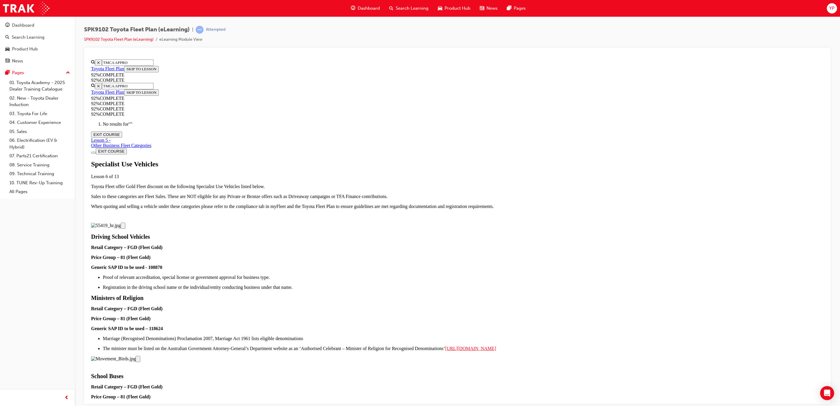
type input "TMCA APPROV"
type input "TMCA APPROVE"
type input "TMCA APPROVED"
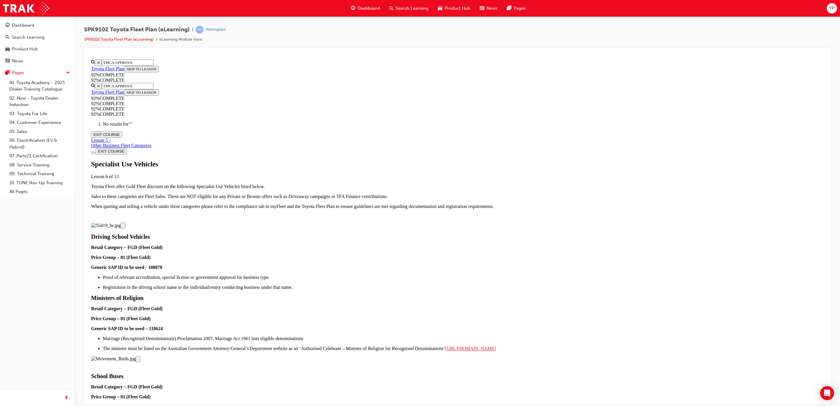
type input "TMCA APPROVED"
type input "TMCA APPROVED A"
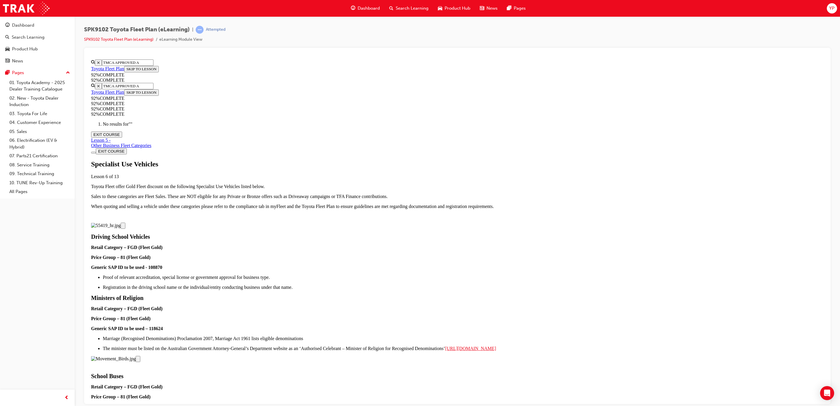
type input "TMCA APPROVED AS"
type input "TMCA APPROVED ASS"
type input "TMCA APPROVED ASSO"
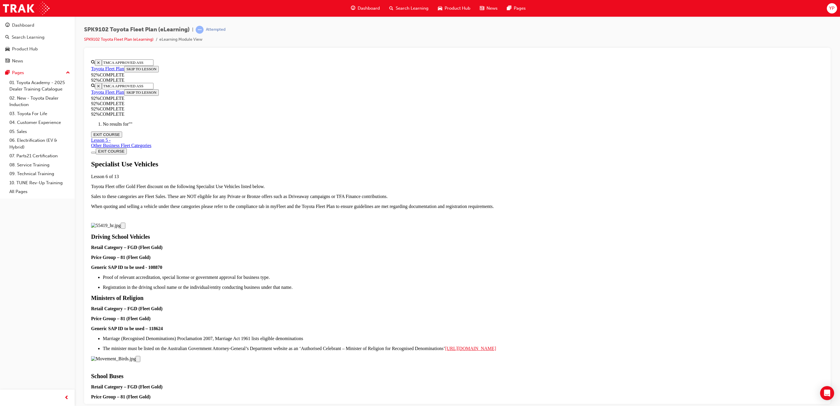
type input "TMCA APPROVED ASSO"
type input "TMCA APPROVED ASSOC"
type input "TMCA APPROVED ASSOCI"
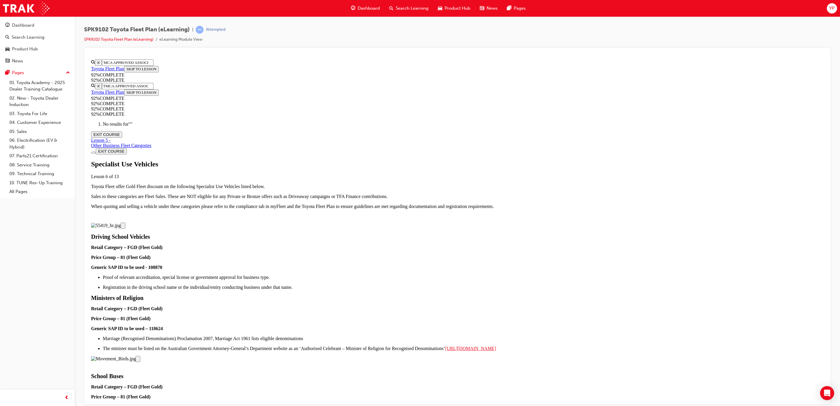
type input "TMCA APPROVED ASSOCIA"
type input "TMCA APPROVED ASSOCIAT"
type input "TMCA APPROVED ASSOCIATI"
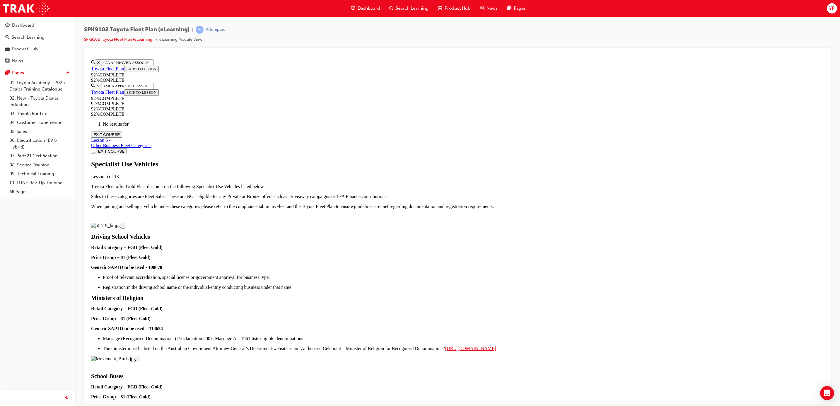
type input "TMCA APPROVED ASSOCIATI"
type input "TMCA APPROVED ASSOCIATIO"
type input "TMCA APPROVED ASSOCIATION"
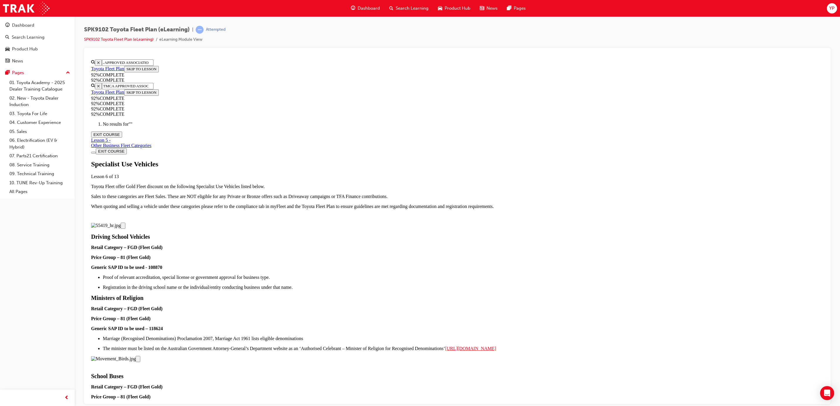
type input "TMCA APPROVED ASSOCIATION"
type input "TMCA APPROVED ASSOCIATION M"
type input "TMCA APPROVED ASSOCIATION ME"
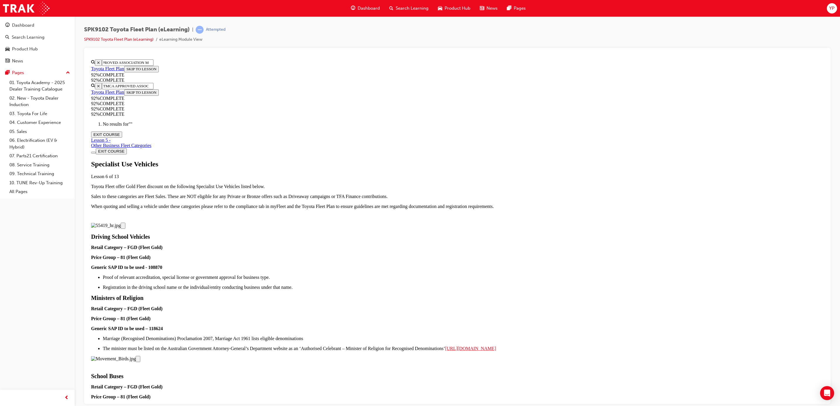
type input "TMCA APPROVED ASSOCIATION ME"
type input "TMCA APPROVED ASSOCIATION MEM"
type input "TMCA APPROVED ASSOCIATION MEMB"
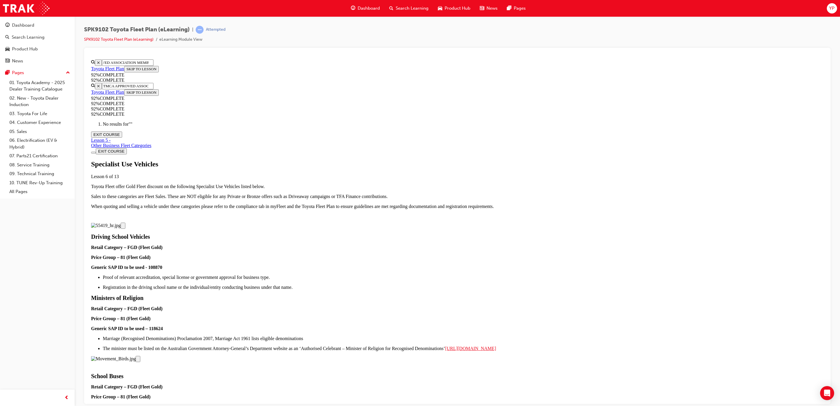
type input "TMCA APPROVED ASSOCIATION MEMBE"
type input "TMCA APPROVED ASSOCIATION MEMBER"
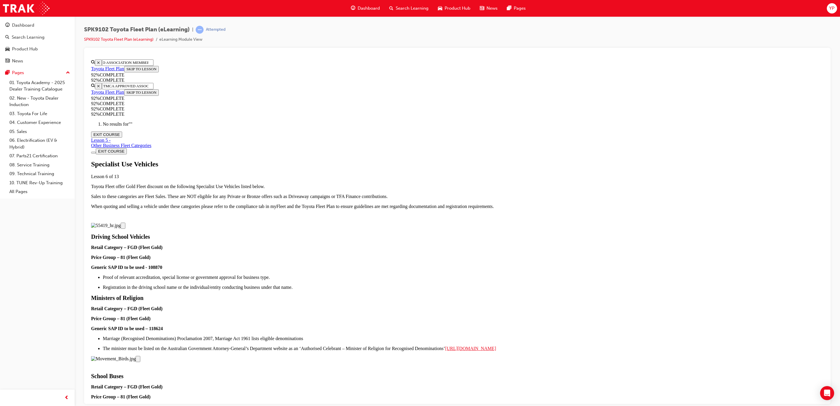
type input "TMCA APPROVED ASSOCIATION MEMBER"
click at [289, 294] on div "Ministers of Religion Retail Category – FGD (Fleet Gold) Price Group – 81 (Flee…" at bounding box center [457, 327] width 732 height 67
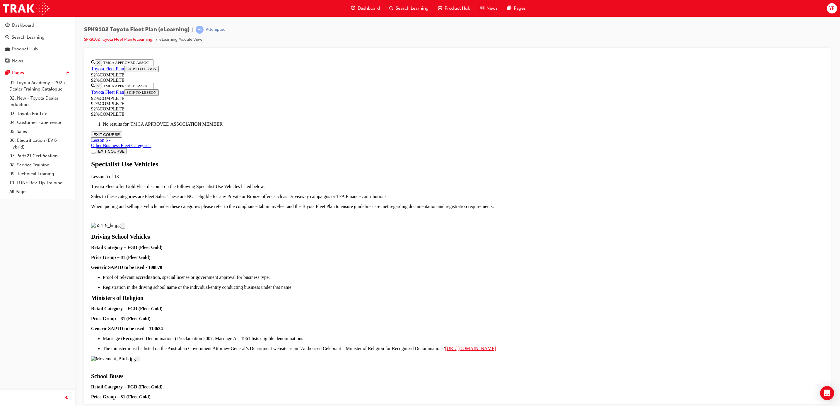
click at [100, 64] on icon "Close Image of an X" at bounding box center [98, 62] width 2 height 2
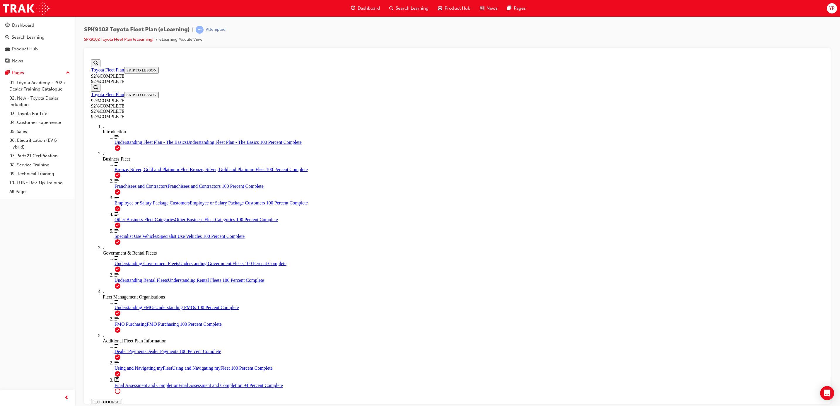
click at [124, 129] on div "Introduction" at bounding box center [463, 131] width 721 height 5
click at [125, 129] on div "Introduction" at bounding box center [463, 131] width 721 height 5
click at [127, 144] on span "Understanding Fleet Plan - The Basics" at bounding box center [151, 141] width 72 height 5
click at [122, 145] on div "Understanding Fleet Plan - The Basics Understanding Fleet Plan - The Basics 100…" at bounding box center [469, 141] width 709 height 5
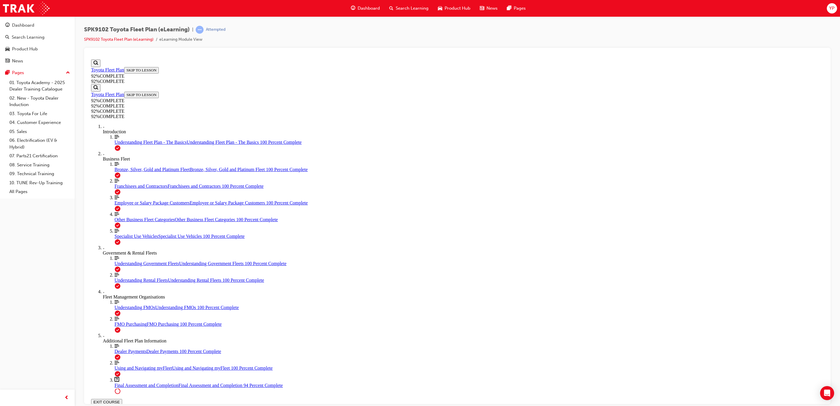
click at [122, 169] on ol "More Filled caret pointing right Introduction Align left Three vertical lines a…" at bounding box center [457, 259] width 732 height 270
click at [123, 161] on div "Business Fleet" at bounding box center [463, 158] width 721 height 5
click at [125, 172] on span "Bronze, Silver, Gold and Platinum Fleet" at bounding box center [152, 169] width 75 height 5
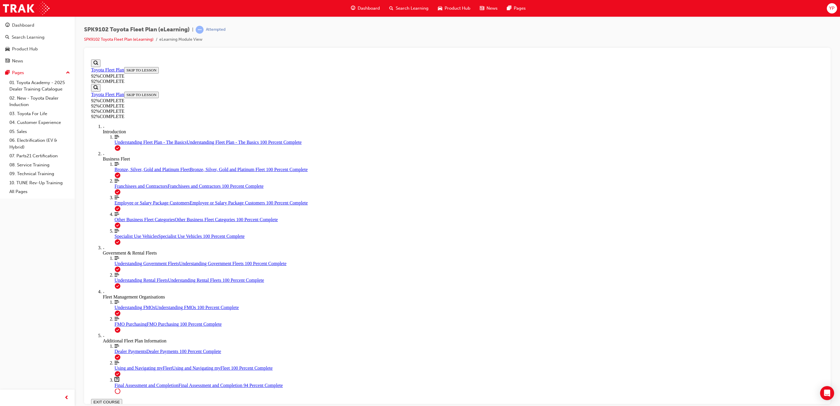
click at [129, 189] on link "Align left Three vertical lines aligned to the left Franchisees and Contractors…" at bounding box center [469, 183] width 709 height 11
click at [121, 205] on div "Employee or Salary Package Customers Employee or Salary Package Customers 100 P…" at bounding box center [469, 202] width 709 height 5
click at [129, 222] on link "Align left Three vertical lines aligned to the left Other Business Fleet Catego…" at bounding box center [469, 216] width 709 height 11
click at [126, 239] on link "Align left Three vertical lines aligned to the left Specialist Use Vehicles Spe…" at bounding box center [469, 233] width 709 height 11
click at [120, 289] on ol "Align left Three vertical lines aligned to the left Understanding Government Fl…" at bounding box center [463, 271] width 721 height 33
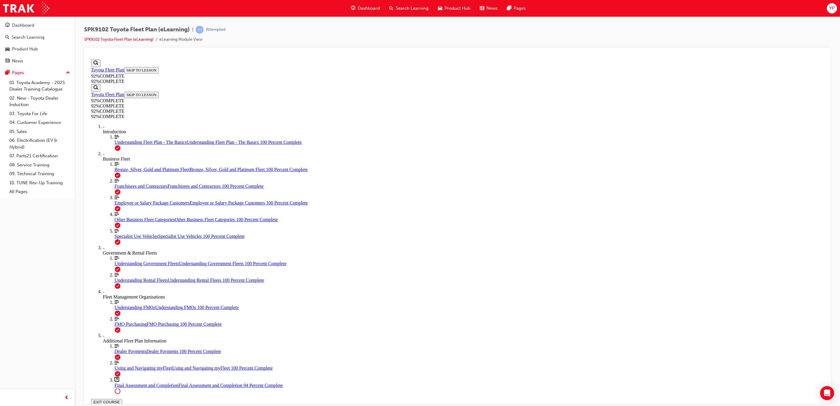
click at [130, 255] on div "More Filled caret pointing right Government & Rental Fleets" at bounding box center [463, 250] width 721 height 11
click at [115, 266] on span "Understanding Government Fleets" at bounding box center [147, 263] width 64 height 5
click at [124, 283] on link "Align left Three vertical lines aligned to the left Understanding Rental Fleets…" at bounding box center [469, 277] width 709 height 11
click at [131, 299] on div "Fleet Management Organisations" at bounding box center [463, 296] width 721 height 5
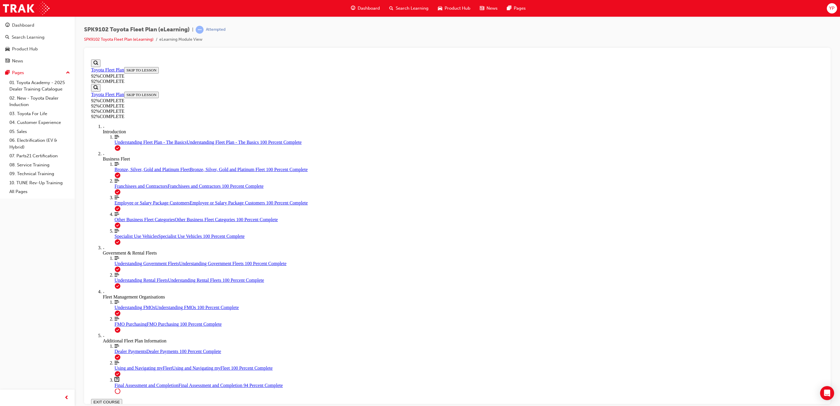
scroll to position [88, 0]
click at [128, 294] on div "Fleet Management Organisations" at bounding box center [463, 296] width 721 height 5
click at [128, 306] on span "Understanding FMOs" at bounding box center [135, 307] width 41 height 5
click at [125, 327] on link "Align left Three vertical lines aligned to the left FMO Purchasing FMO Purchasi…" at bounding box center [469, 321] width 709 height 11
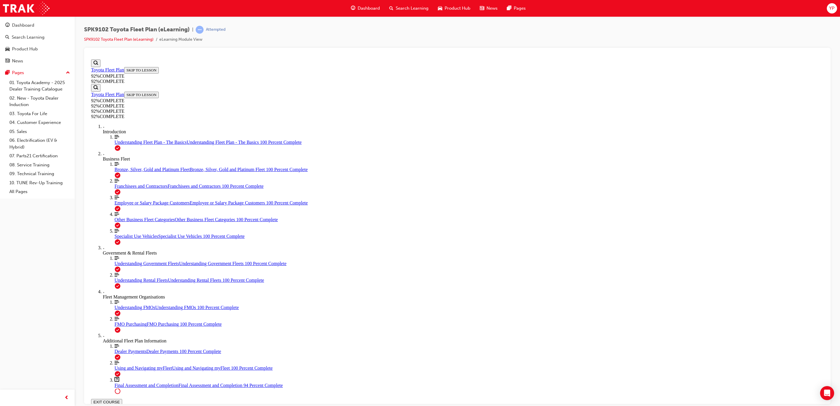
click at [126, 343] on div "Additional Fleet Plan Information" at bounding box center [463, 340] width 721 height 5
click at [122, 326] on span "FMO Purchasing" at bounding box center [131, 323] width 32 height 5
click at [119, 343] on div "Additional Fleet Plan Information" at bounding box center [463, 340] width 721 height 5
click at [128, 338] on div "Additional Fleet Plan Information" at bounding box center [463, 340] width 721 height 5
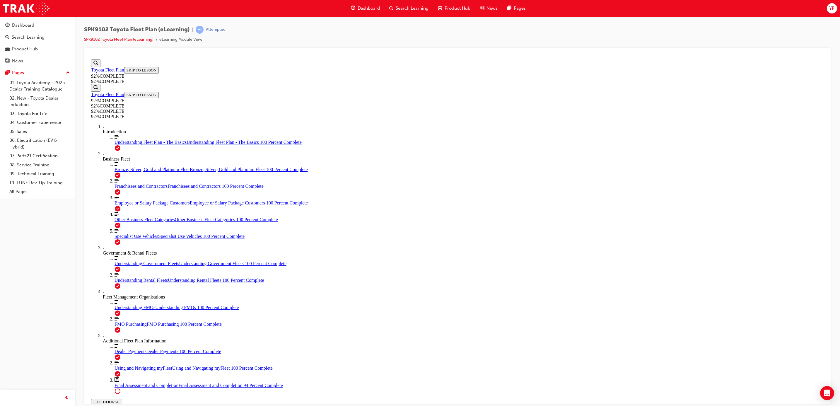
click at [130, 343] on div "Additional Fleet Plan Information" at bounding box center [463, 340] width 721 height 5
click at [115, 377] on link "Question box Question mark inside of a square Final Assessment and Completion F…" at bounding box center [469, 382] width 709 height 11
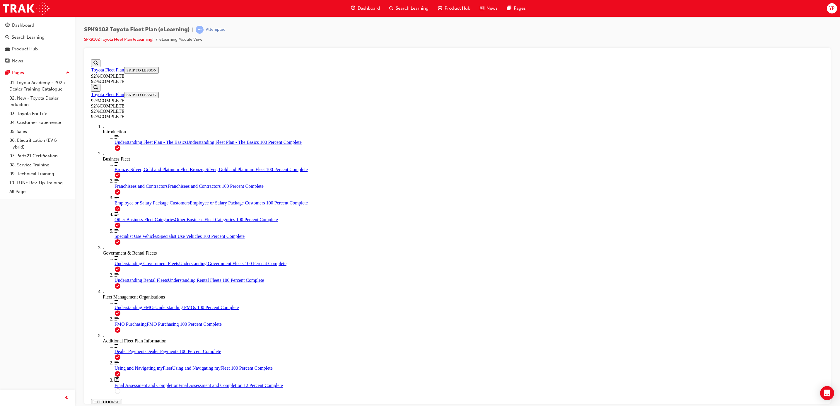
drag, startPoint x: 461, startPoint y: 219, endPoint x: 568, endPoint y: 189, distance: 111.3
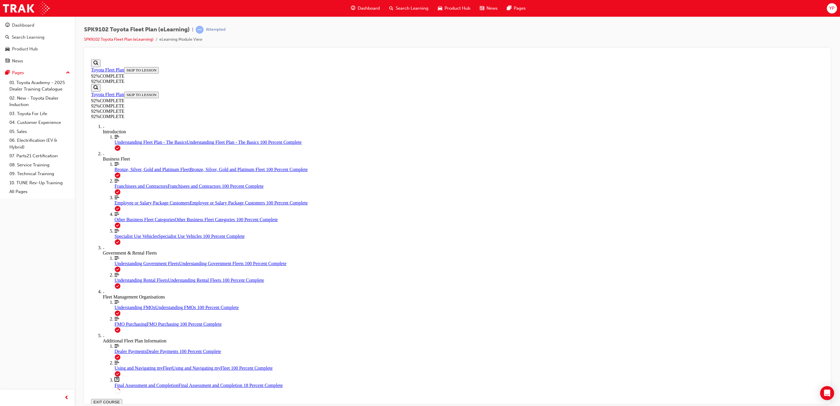
drag, startPoint x: 442, startPoint y: 247, endPoint x: 548, endPoint y: 219, distance: 109.6
drag, startPoint x: 430, startPoint y: 244, endPoint x: 539, endPoint y: 245, distance: 108.7
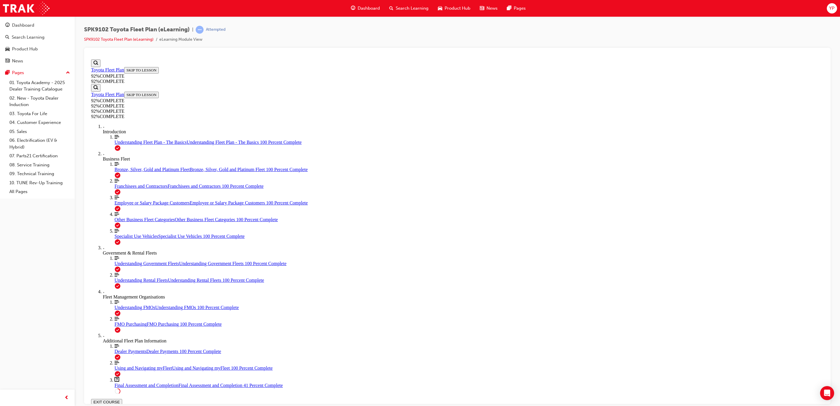
drag, startPoint x: 402, startPoint y: 215, endPoint x: 412, endPoint y: 223, distance: 13.2
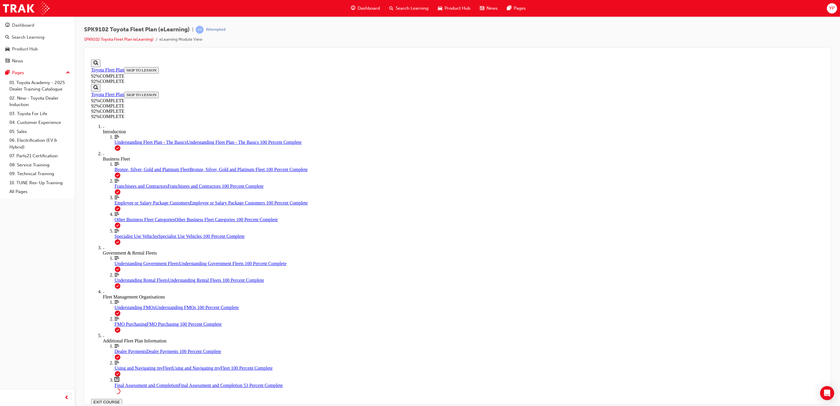
drag, startPoint x: 481, startPoint y: 341, endPoint x: 484, endPoint y: 334, distance: 7.6
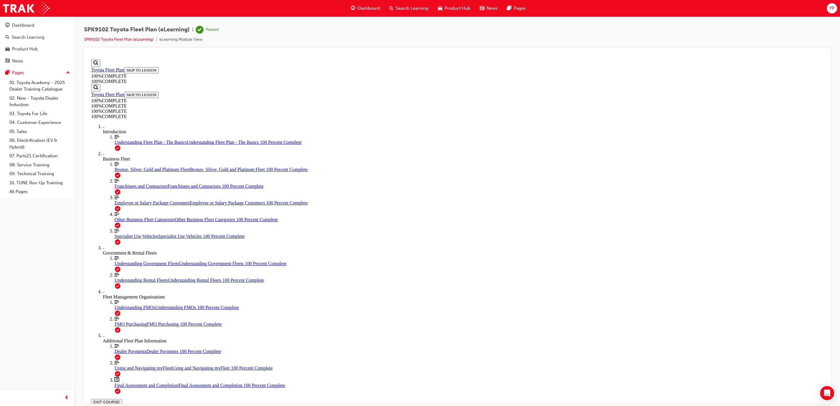
click at [122, 399] on button "EXIT COURSE" at bounding box center [106, 402] width 31 height 6
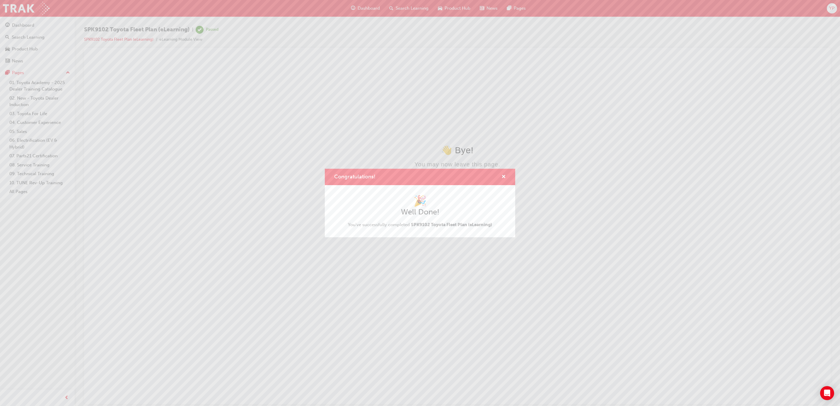
scroll to position [0, 0]
